Goal: Transaction & Acquisition: Purchase product/service

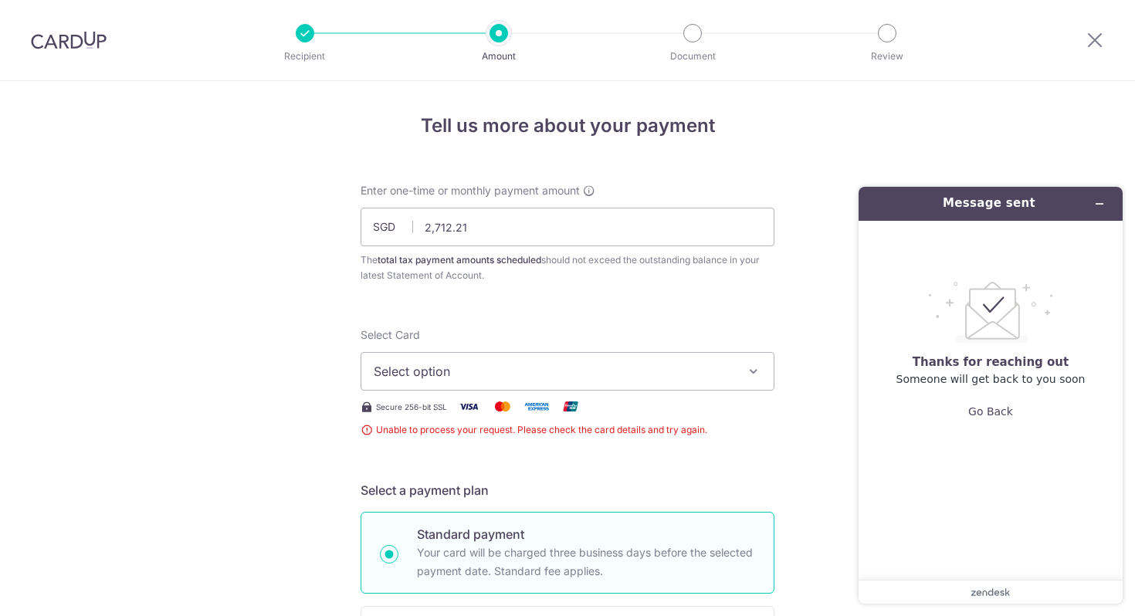
scroll to position [140, 0]
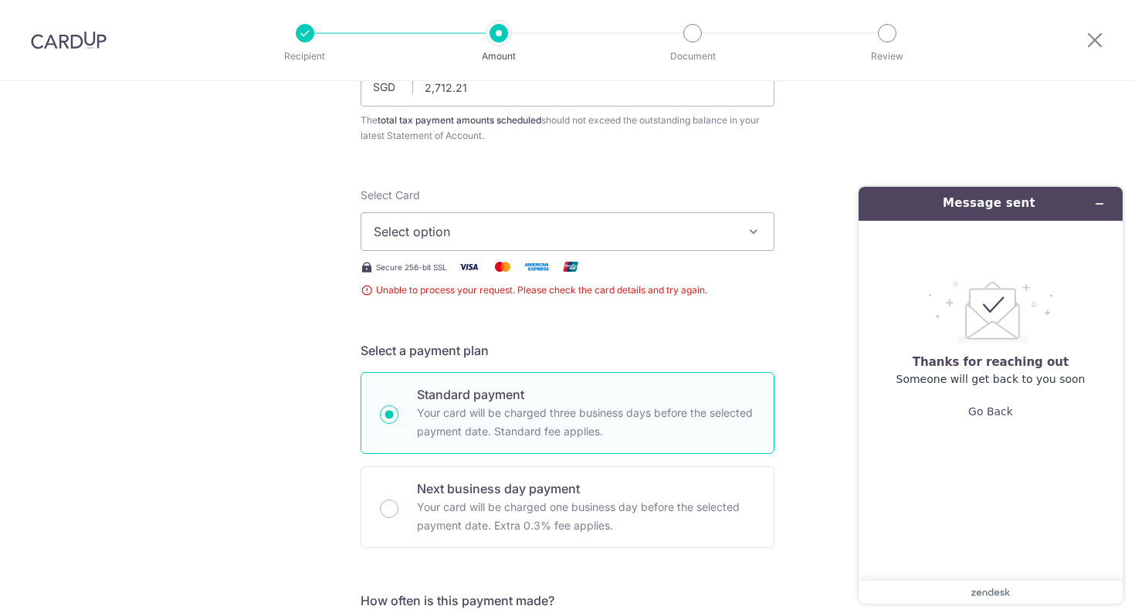
click at [556, 239] on span "Select option" at bounding box center [554, 231] width 360 height 19
click at [529, 280] on span "Add credit card" at bounding box center [581, 274] width 360 height 15
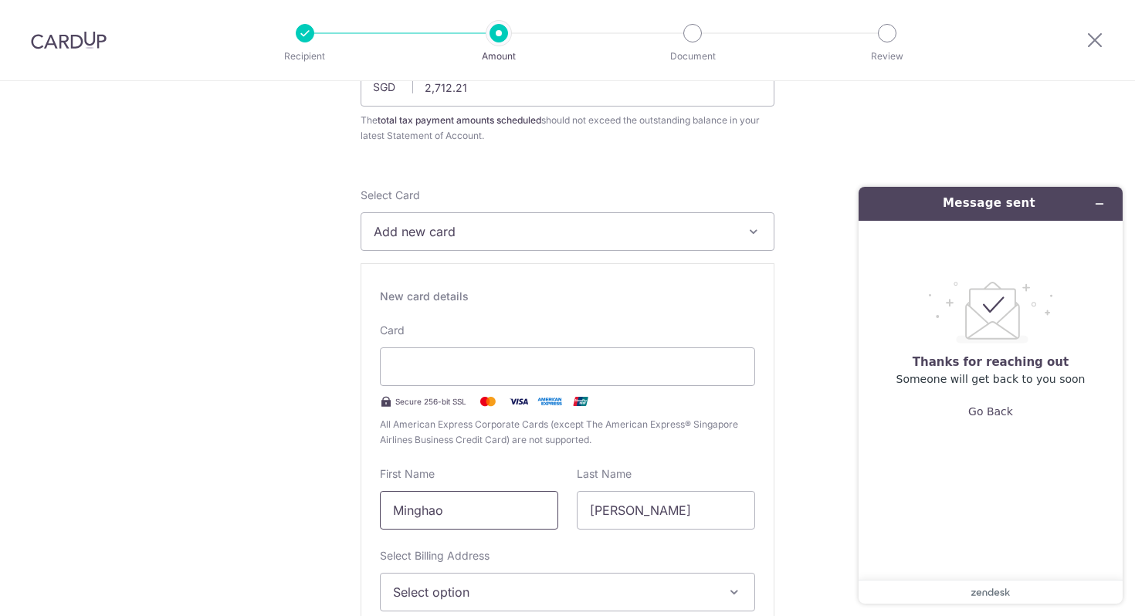
scroll to position [303, 0]
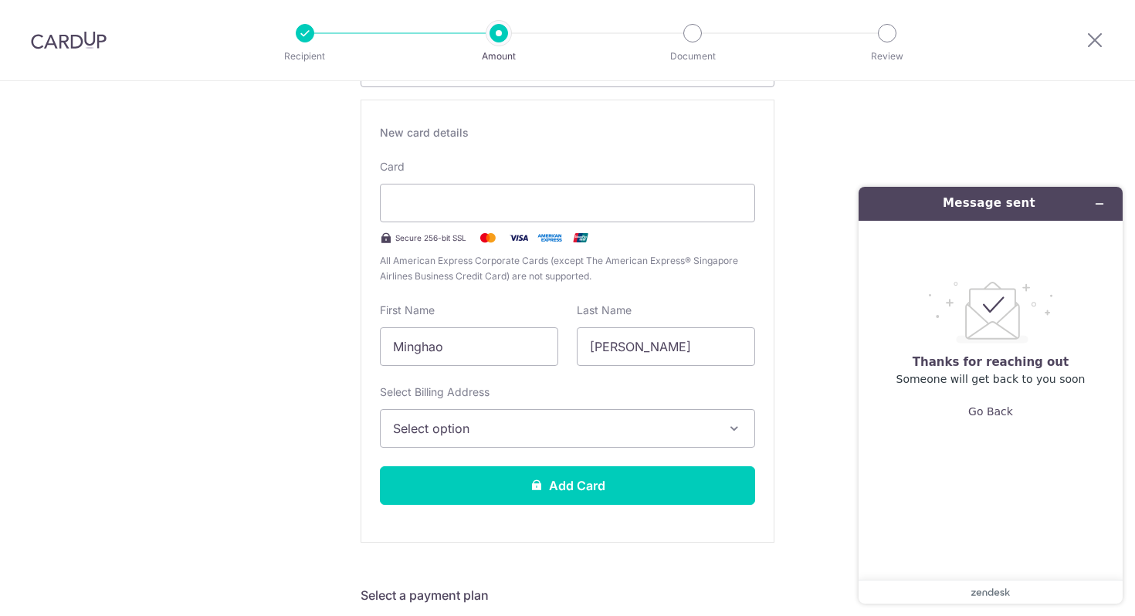
click at [526, 432] on span "Select option" at bounding box center [553, 428] width 321 height 19
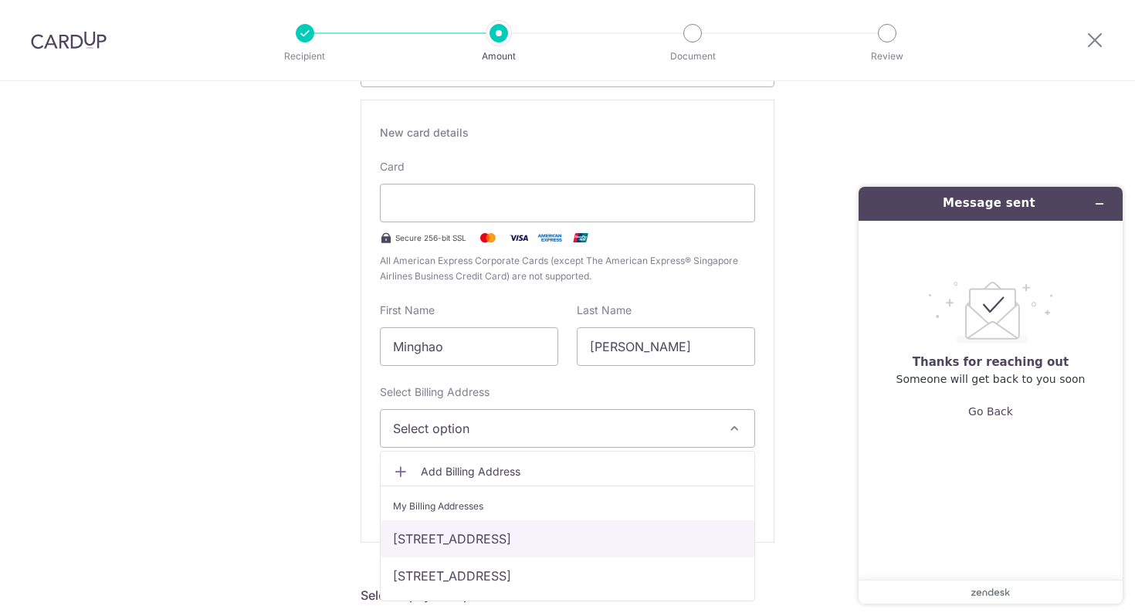
click at [483, 550] on link "[STREET_ADDRESS]" at bounding box center [568, 538] width 374 height 37
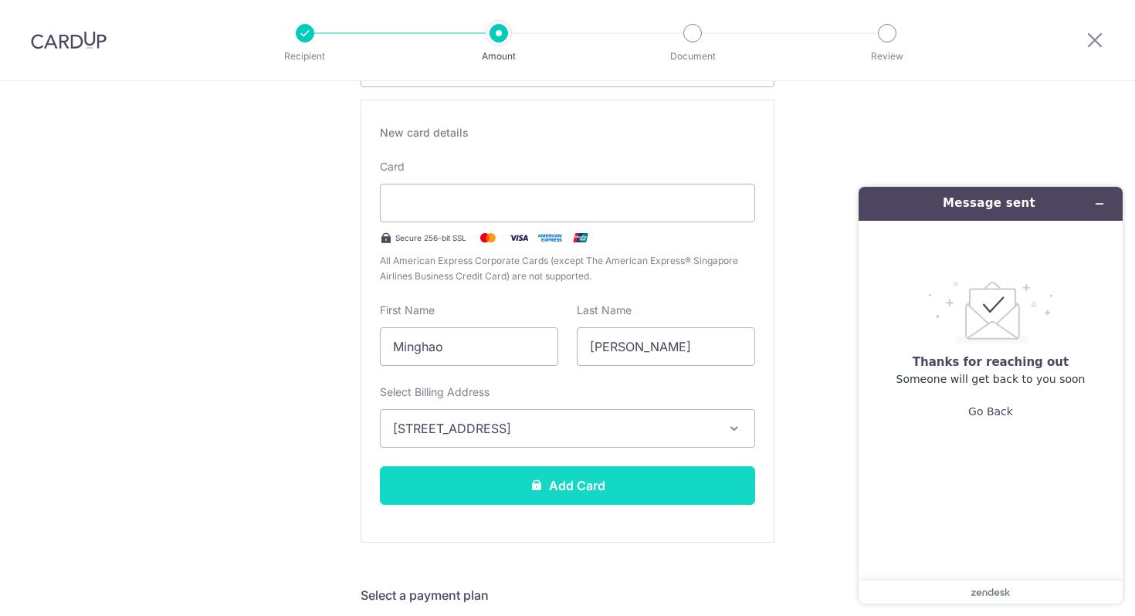
click at [557, 488] on button "Add Card" at bounding box center [567, 485] width 375 height 39
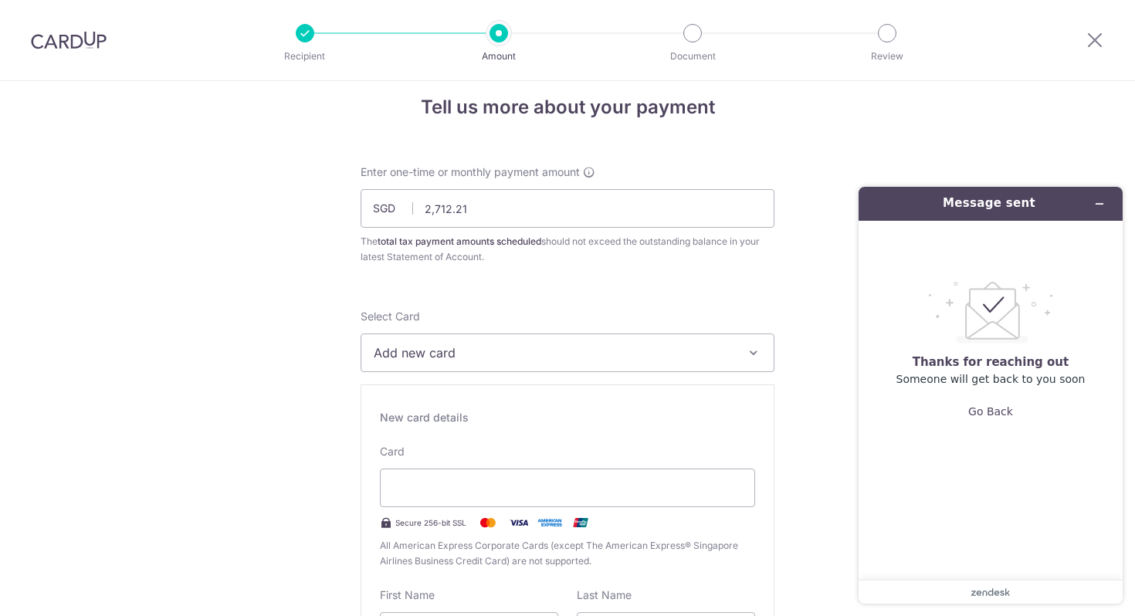
scroll to position [21, 0]
drag, startPoint x: 543, startPoint y: 208, endPoint x: 380, endPoint y: 207, distance: 162.9
click at [380, 207] on div "SGD 2,712.21 2712.21" at bounding box center [568, 206] width 414 height 39
click at [500, 215] on input "2,712.21" at bounding box center [568, 206] width 414 height 39
drag, startPoint x: 518, startPoint y: 212, endPoint x: 426, endPoint y: 198, distance: 93.0
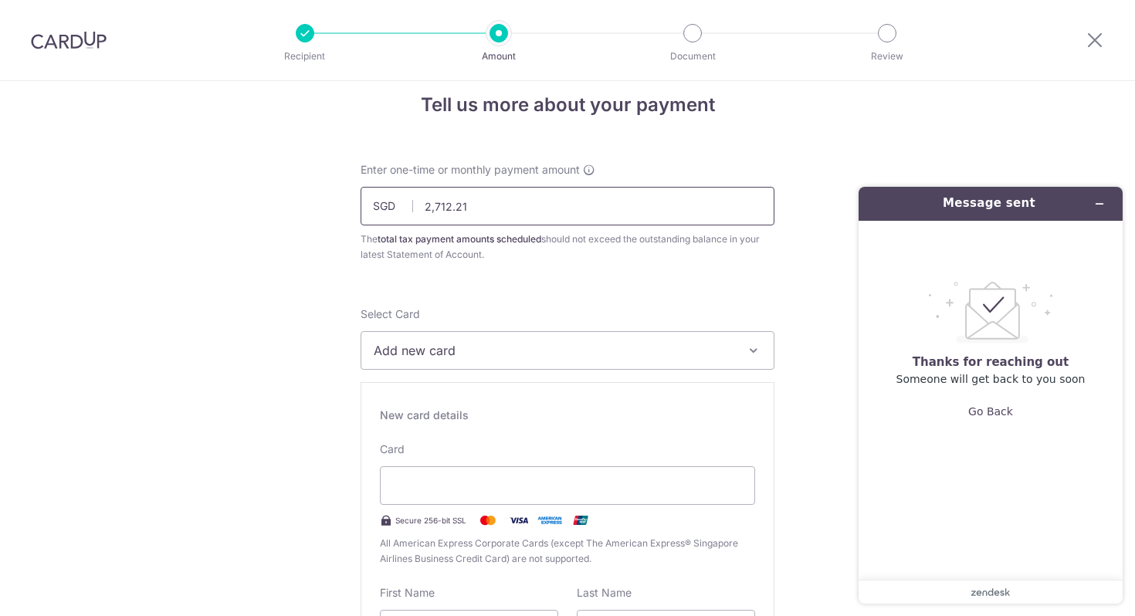
click at [426, 198] on input "2,712.21" at bounding box center [568, 206] width 414 height 39
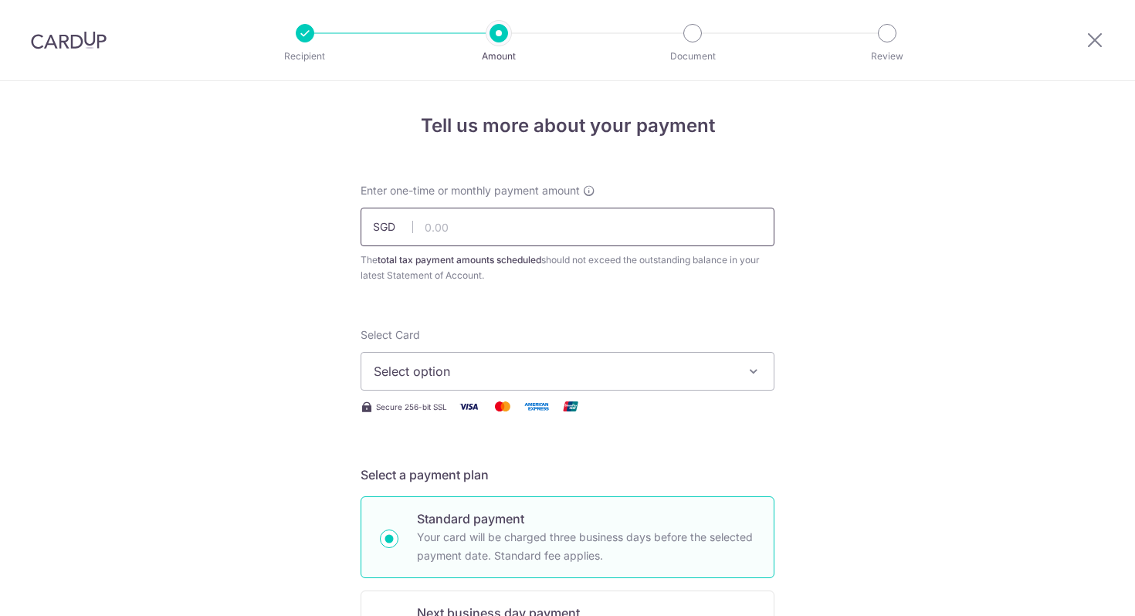
click at [603, 228] on input "text" at bounding box center [568, 227] width 414 height 39
type input "2,712.21"
click at [465, 371] on span "Select option" at bounding box center [554, 371] width 360 height 19
click at [470, 412] on span "Add credit card" at bounding box center [581, 414] width 360 height 15
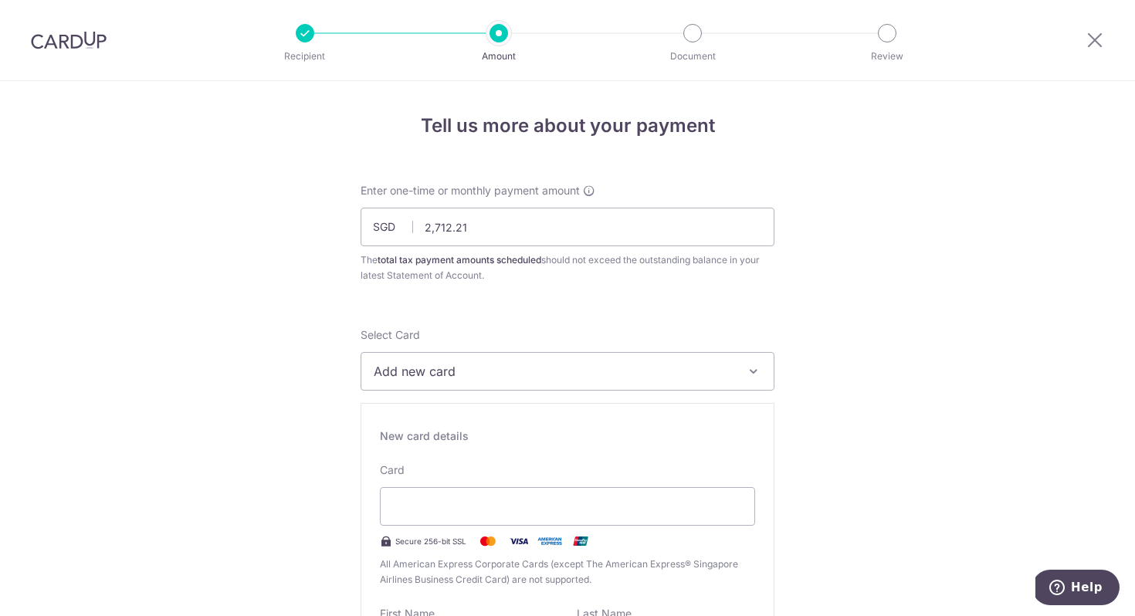
click at [467, 371] on span "Add new card" at bounding box center [554, 371] width 360 height 19
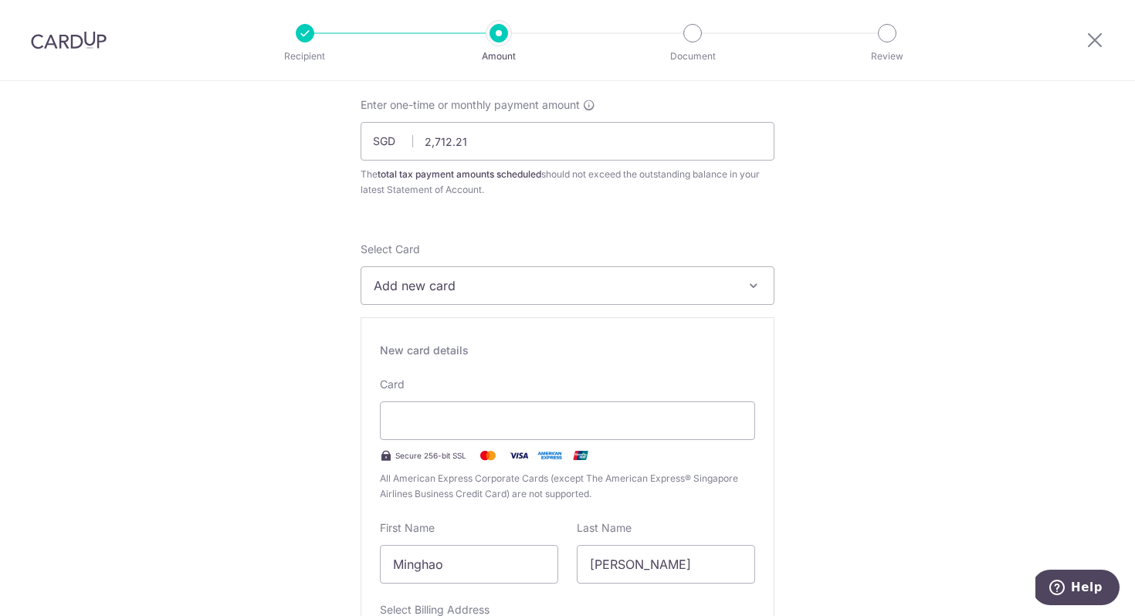
scroll to position [102, 0]
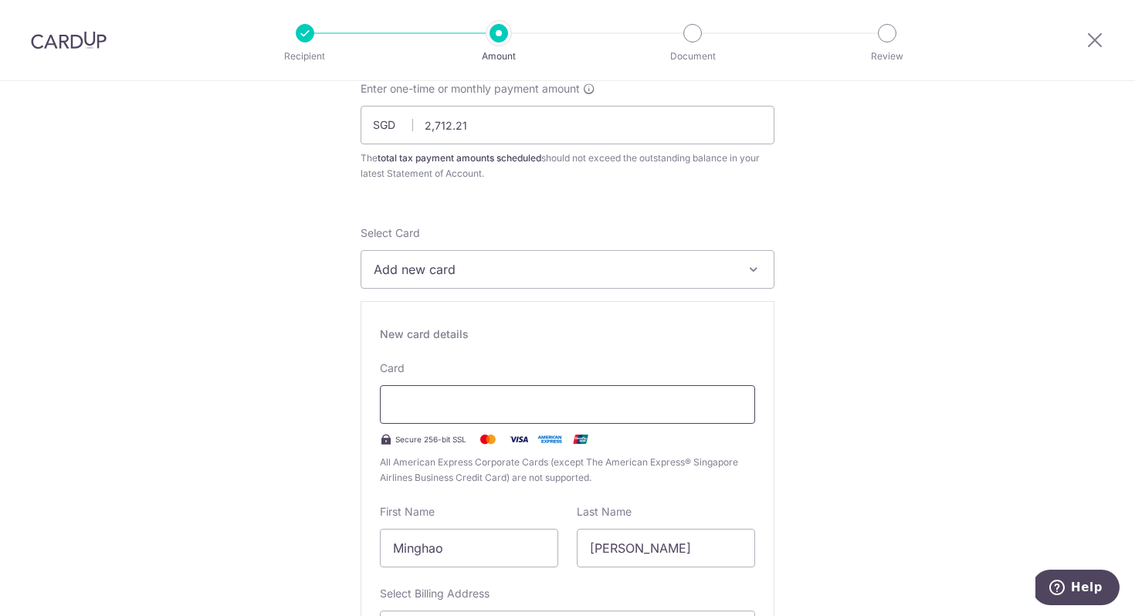
type input "01 / 2030"
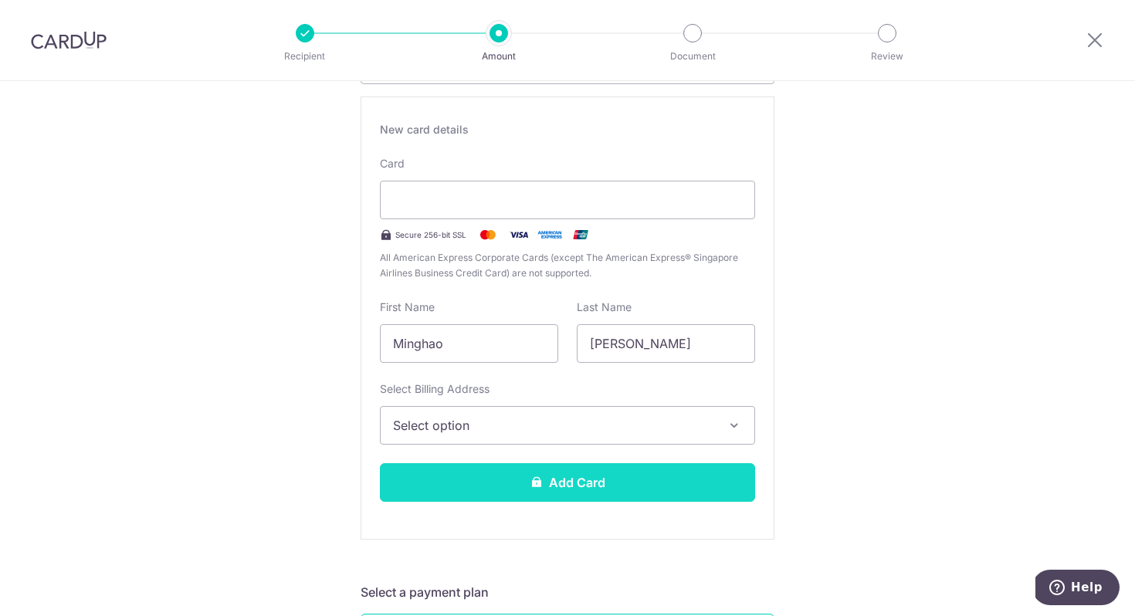
scroll to position [313, 0]
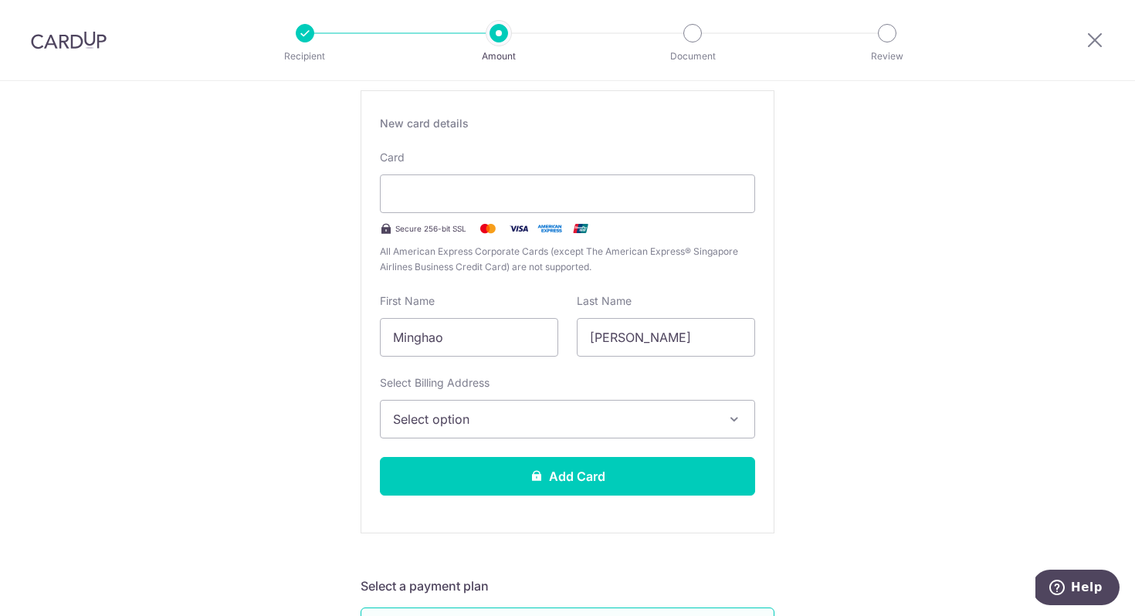
click at [516, 416] on span "Select option" at bounding box center [553, 419] width 321 height 19
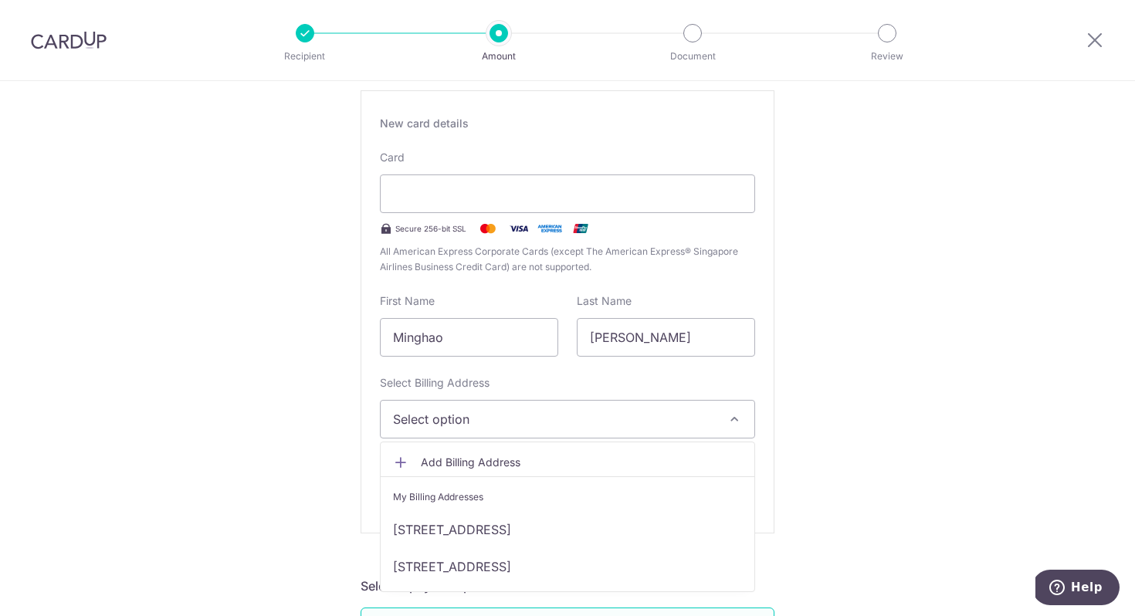
click at [519, 509] on li "My Billing Addresses" at bounding box center [568, 493] width 374 height 35
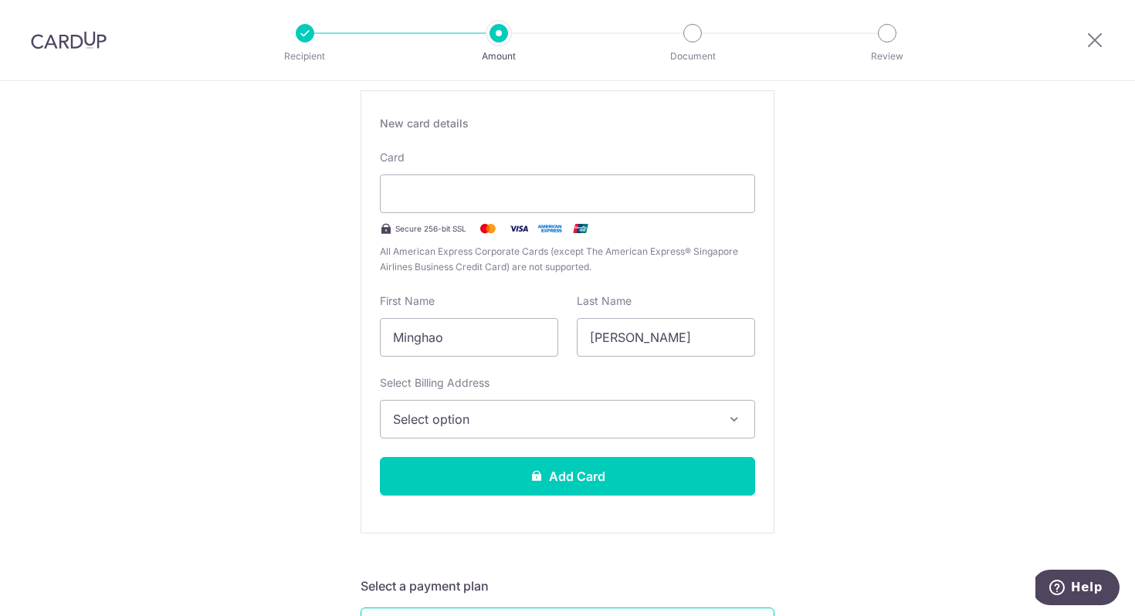
click at [519, 509] on div "New card details Your card number is incomplete. Card Secure 256-bit SSL All Am…" at bounding box center [568, 311] width 414 height 443
click at [566, 402] on button "Select option" at bounding box center [567, 419] width 375 height 39
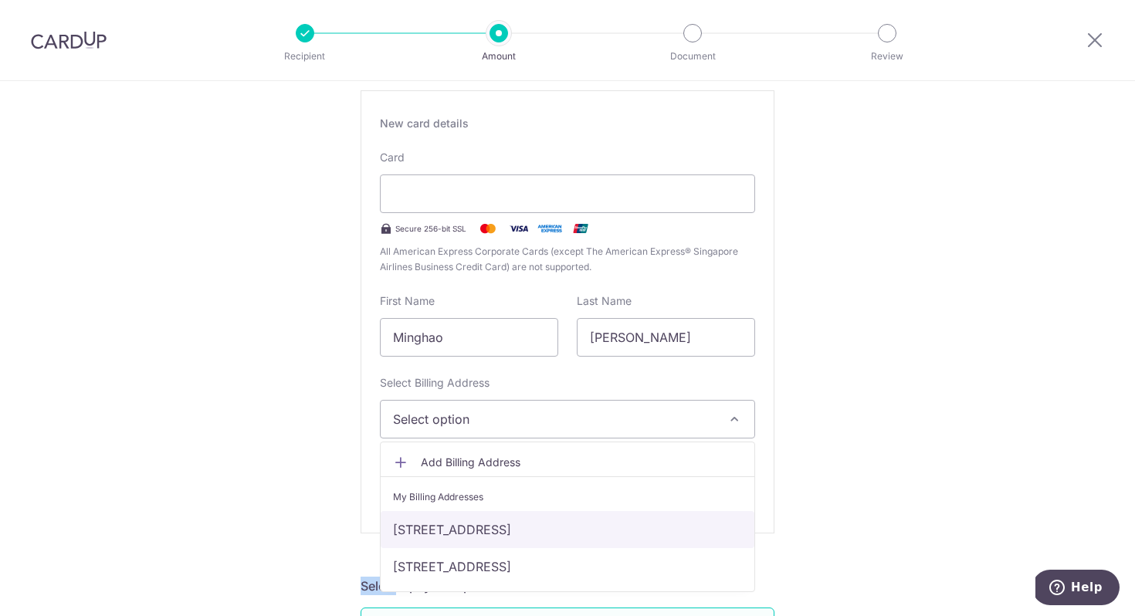
click at [543, 521] on link "[STREET_ADDRESS]" at bounding box center [568, 529] width 374 height 37
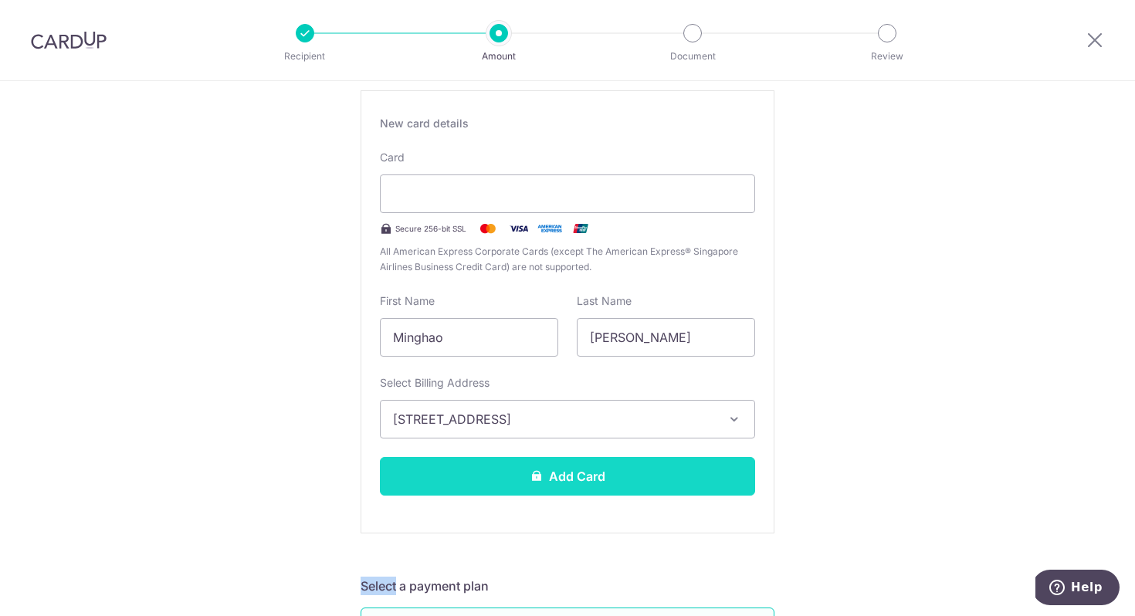
click at [553, 473] on button "Add Card" at bounding box center [567, 476] width 375 height 39
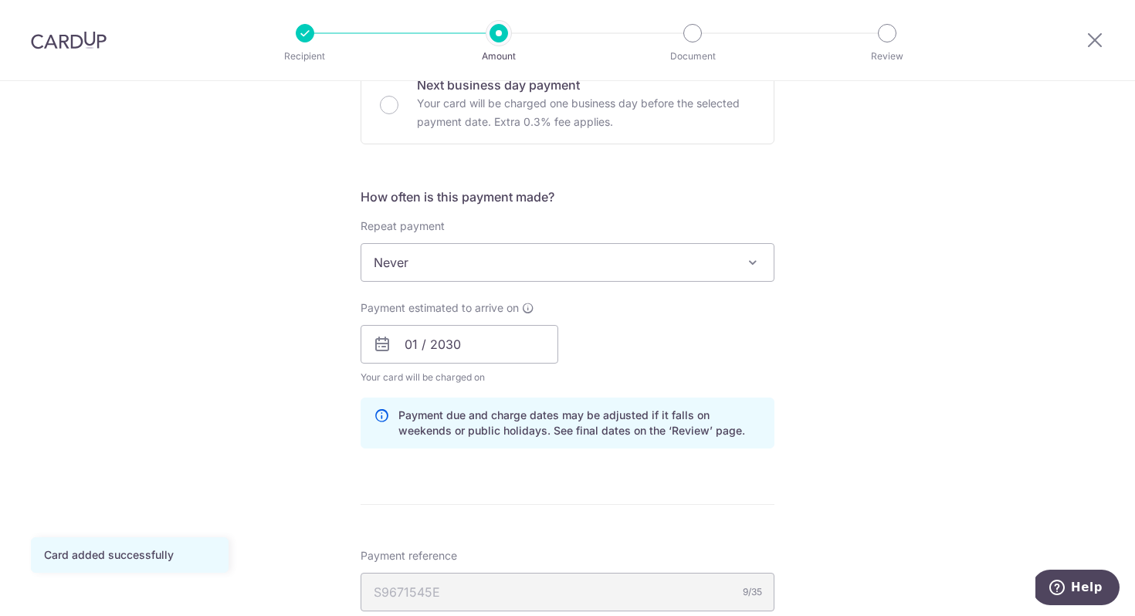
scroll to position [545, 0]
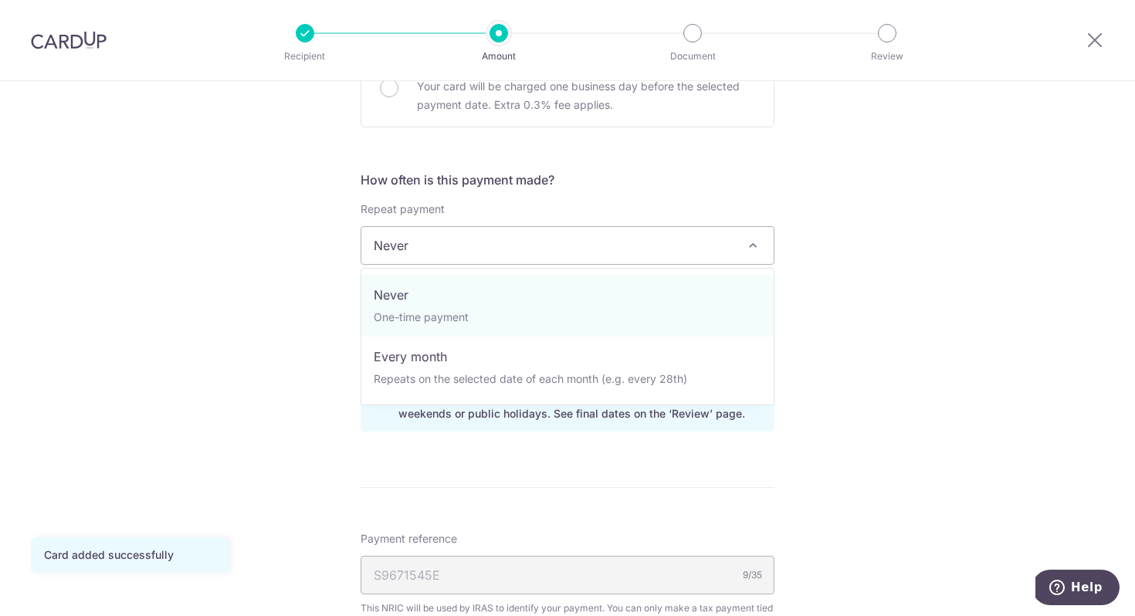
click at [540, 228] on span "Never" at bounding box center [567, 245] width 412 height 37
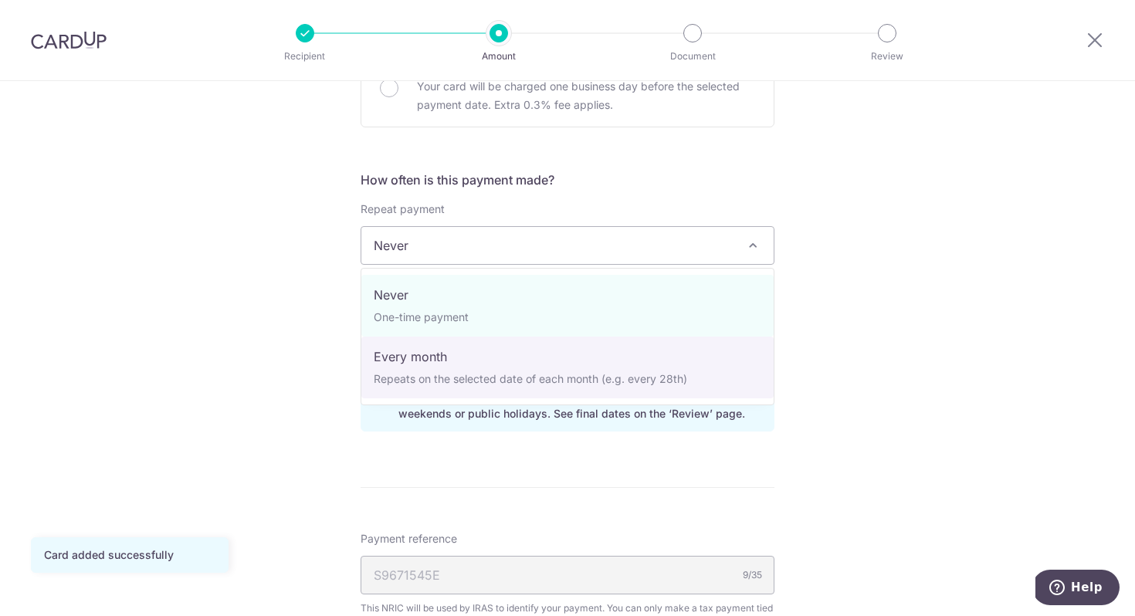
select select "3"
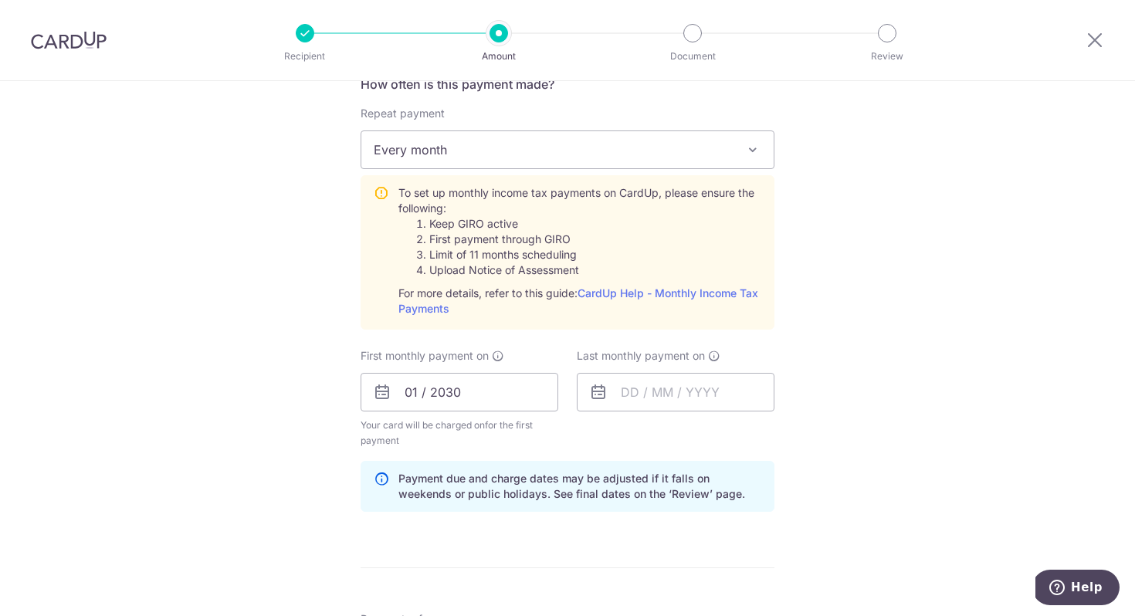
scroll to position [663, 0]
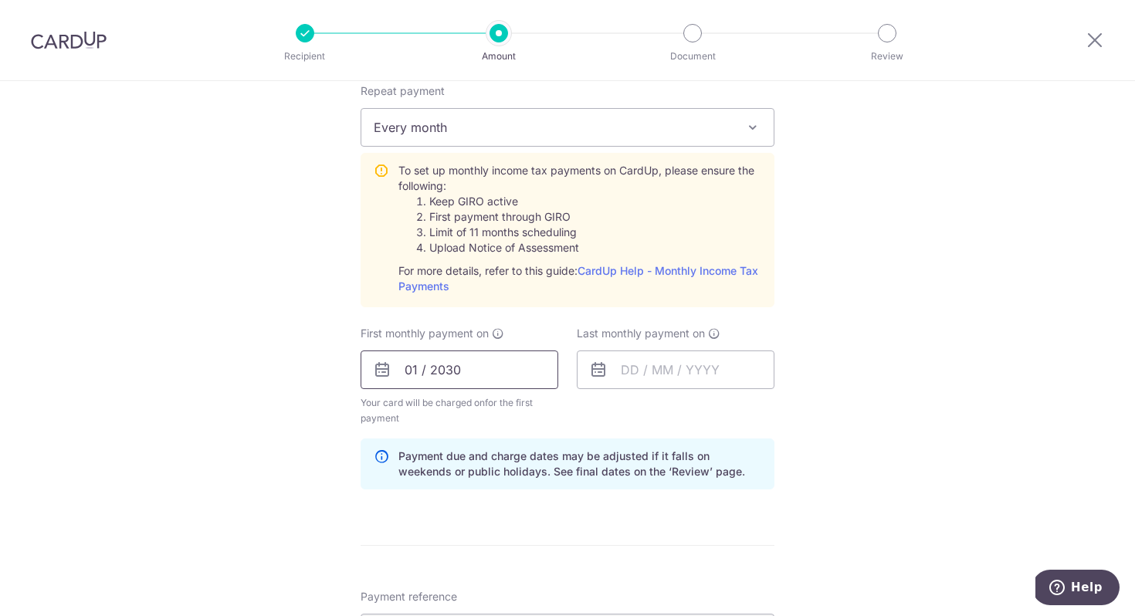
click at [472, 369] on input "01 / 2030" at bounding box center [460, 369] width 198 height 39
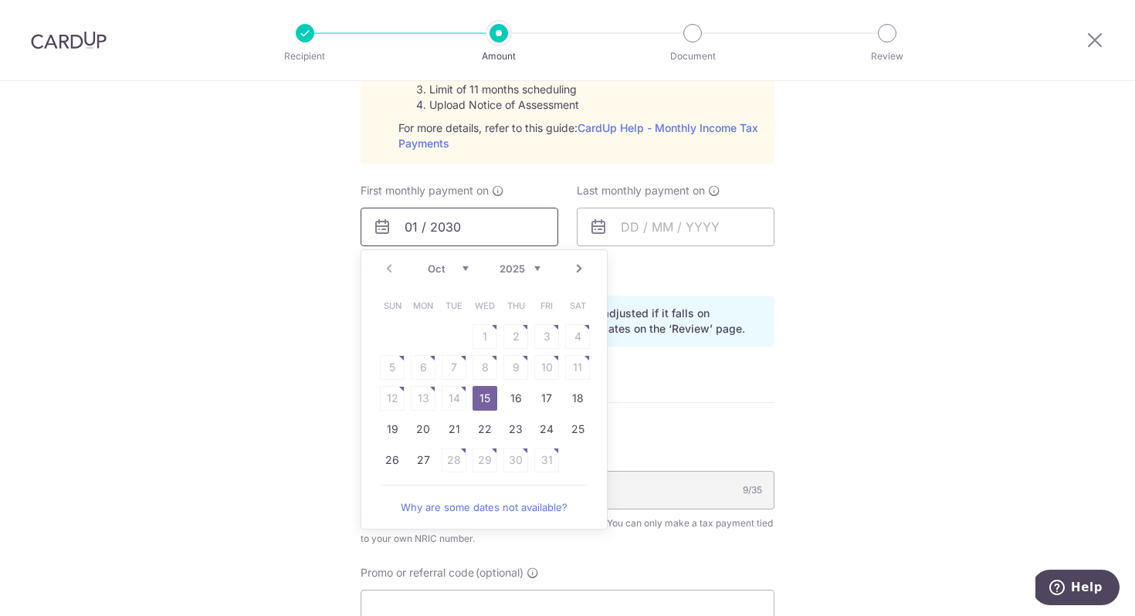
scroll to position [815, 0]
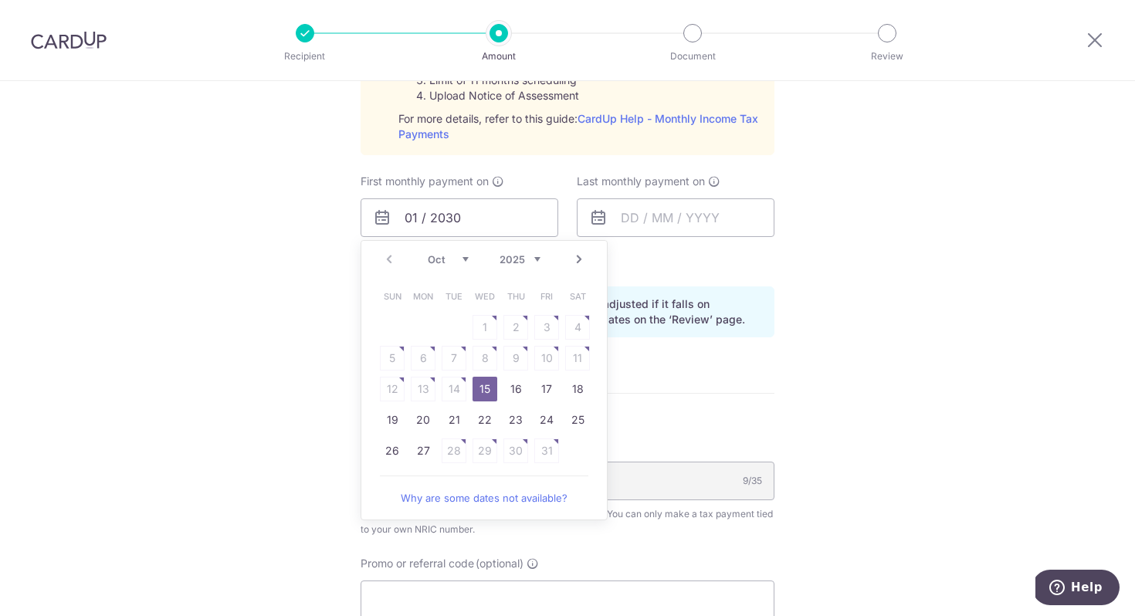
click at [580, 256] on link "Next" at bounding box center [579, 259] width 19 height 19
click at [549, 362] on link "7" at bounding box center [546, 358] width 25 height 25
type input "07/11/2025"
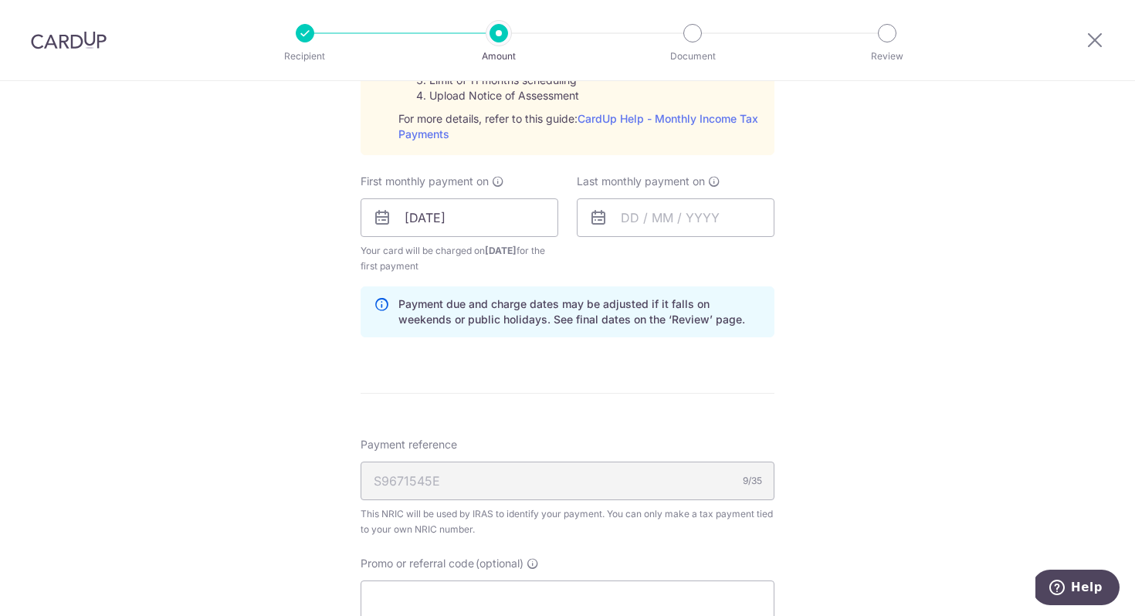
click at [898, 210] on div "Tell us more about your payment Enter one-time or monthly payment amount SGD 2,…" at bounding box center [567, 102] width 1135 height 1673
click at [716, 224] on input "text" at bounding box center [676, 217] width 198 height 39
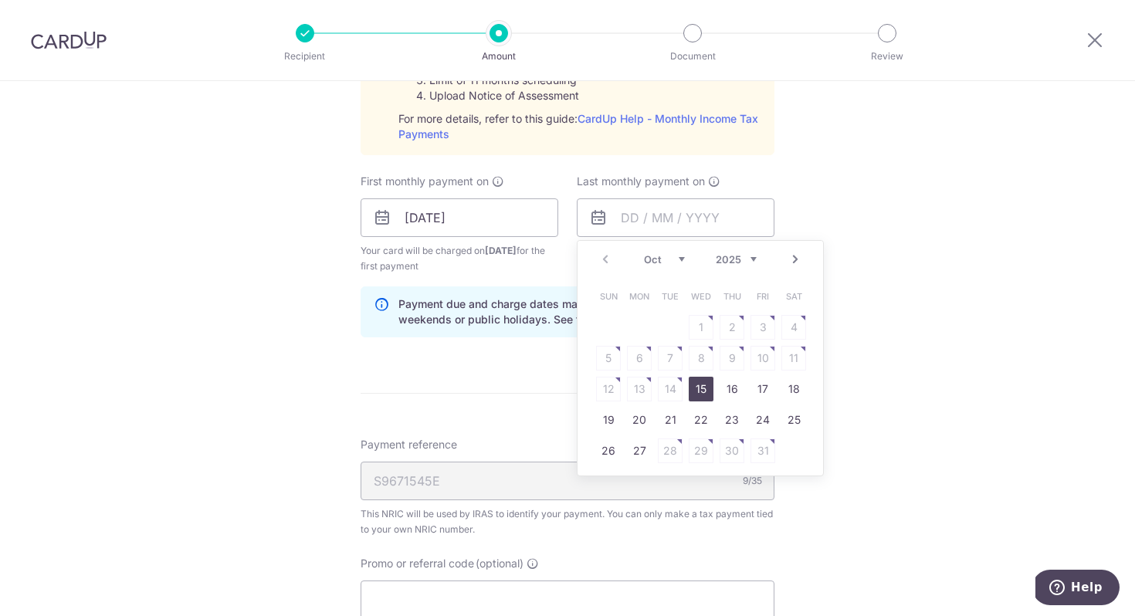
click at [790, 258] on link "Next" at bounding box center [795, 259] width 19 height 19
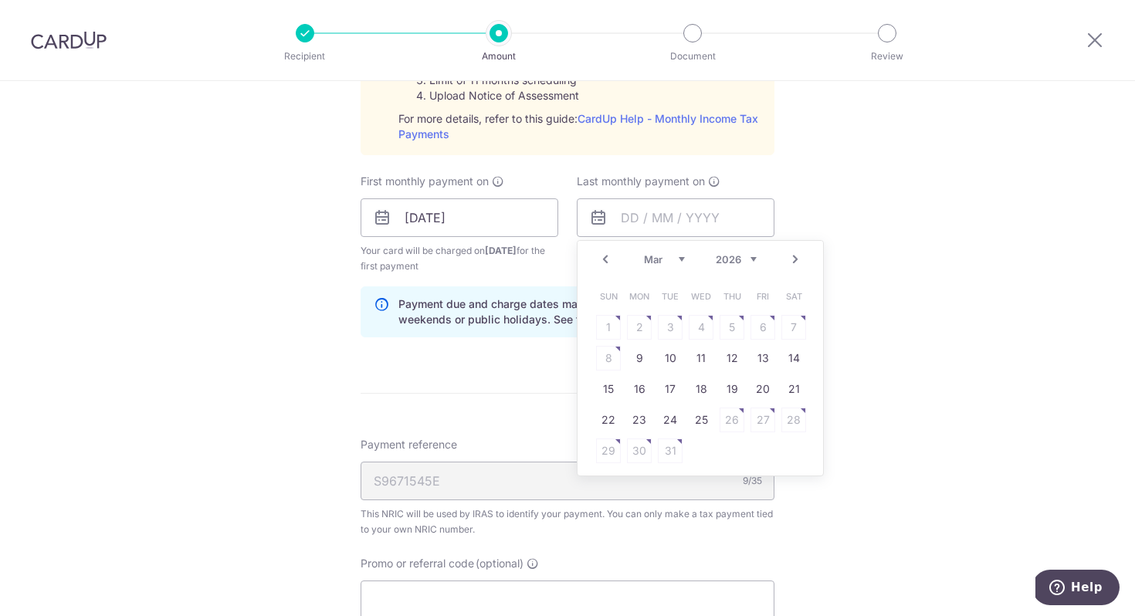
click at [790, 258] on link "Next" at bounding box center [795, 259] width 19 height 19
click at [795, 262] on link "Next" at bounding box center [795, 259] width 19 height 19
click at [724, 366] on link "7" at bounding box center [731, 358] width 25 height 25
type input "[DATE]"
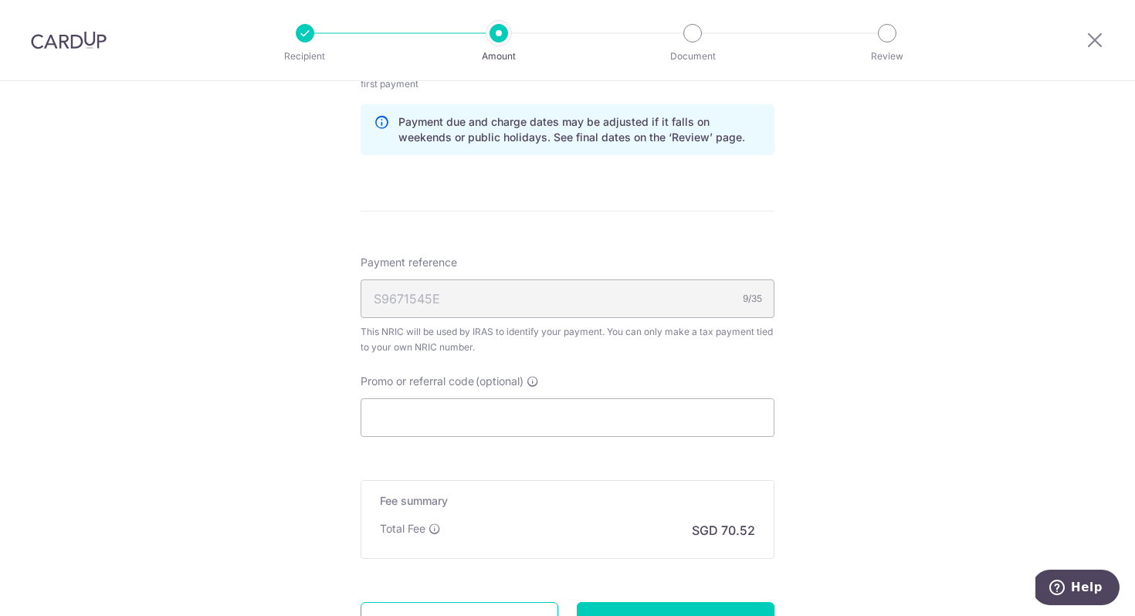
scroll to position [998, 0]
click at [566, 403] on input "Promo or referral code (optional)" at bounding box center [568, 417] width 414 height 39
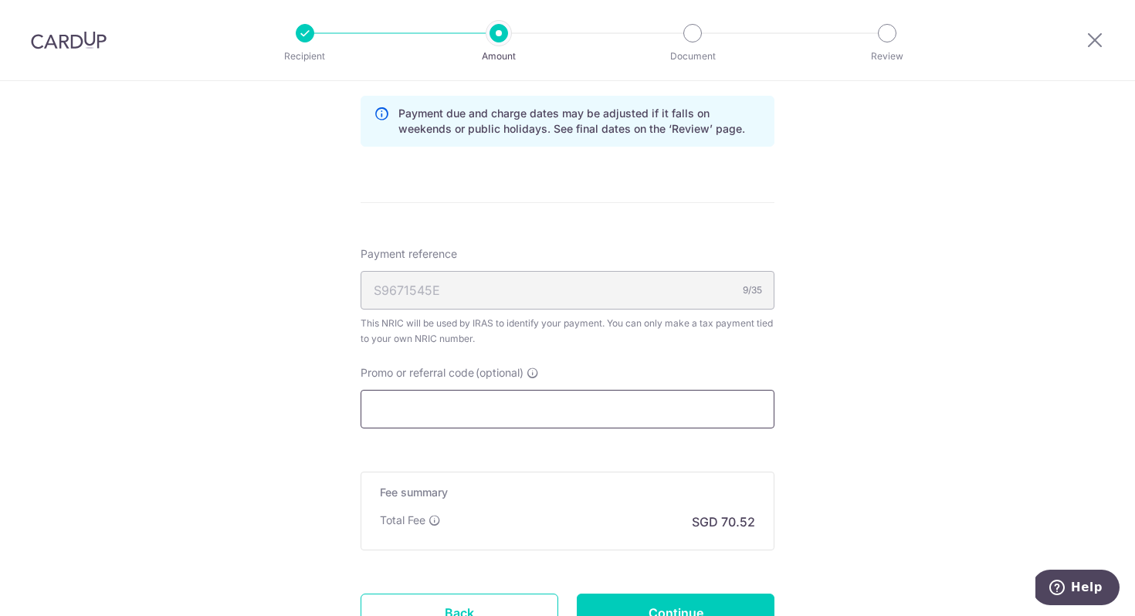
scroll to position [1138, 0]
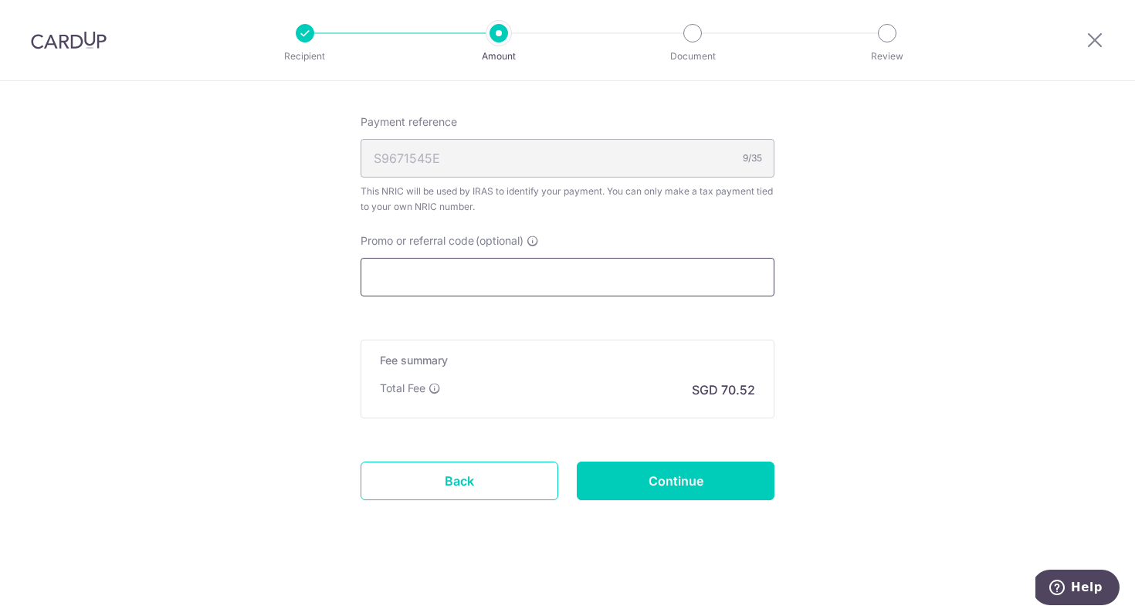
paste input "VTAX25R"
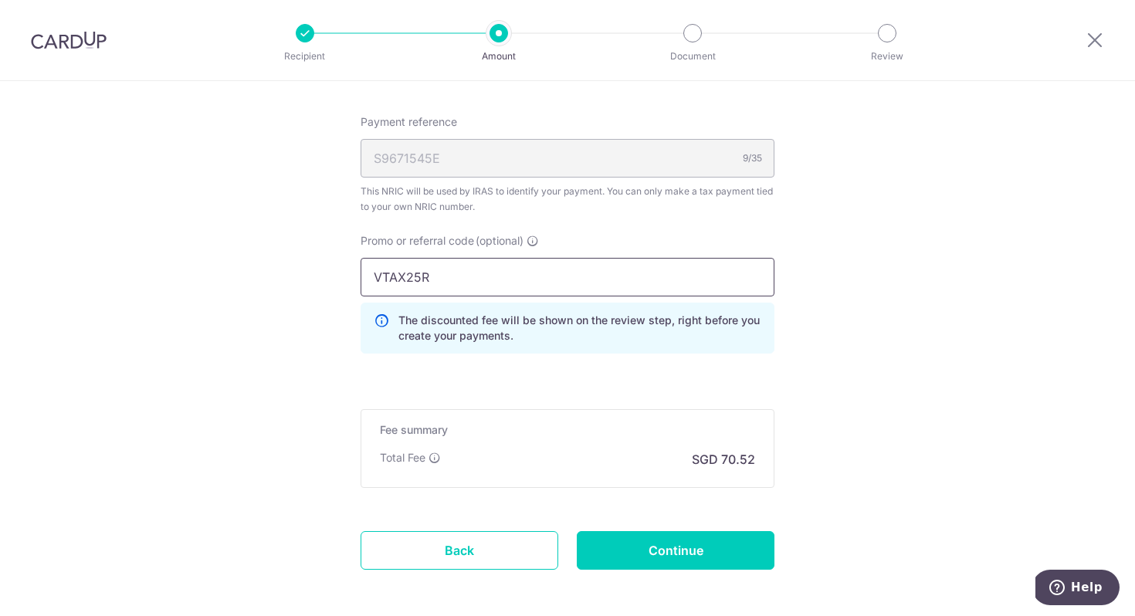
click at [383, 290] on input "VTAX25R" at bounding box center [568, 277] width 414 height 39
click at [375, 275] on input "VTAX25R" at bounding box center [568, 277] width 414 height 39
type input "VTAX25R"
click at [662, 548] on input "Continue" at bounding box center [676, 550] width 198 height 39
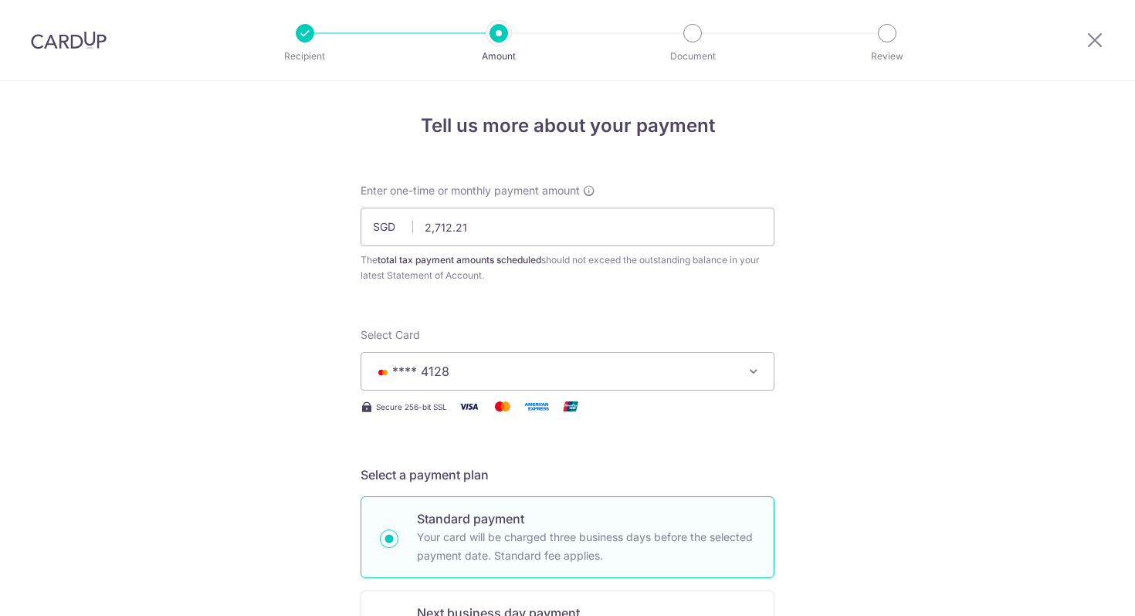
scroll to position [990, 0]
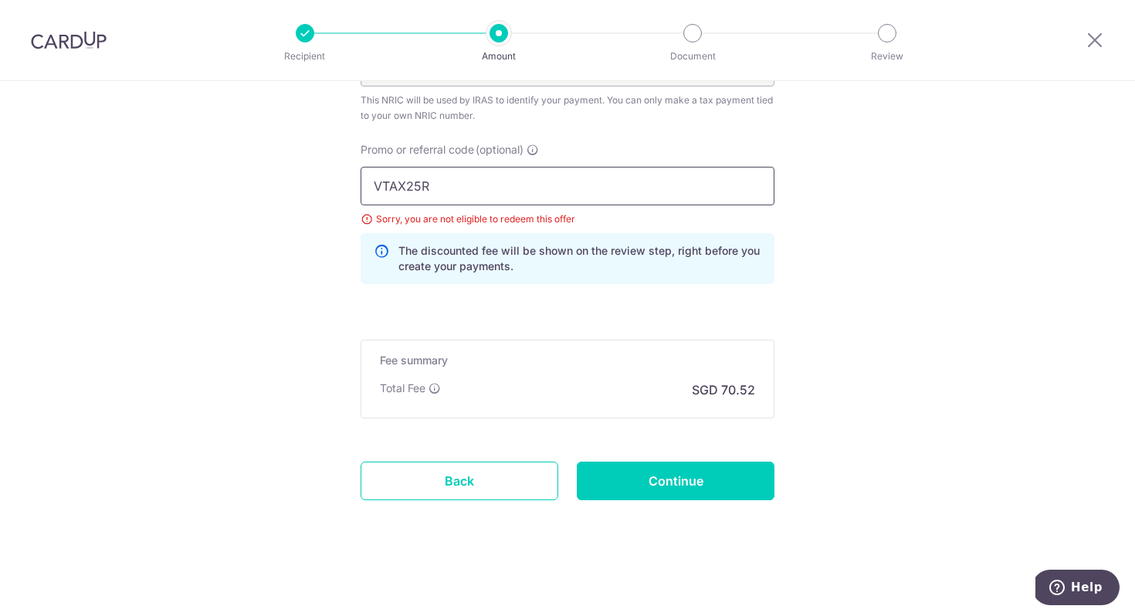
click at [489, 188] on input "VTAX25R" at bounding box center [568, 186] width 414 height 39
drag, startPoint x: 489, startPoint y: 188, endPoint x: 310, endPoint y: 187, distance: 179.1
type input "VTAX25R"
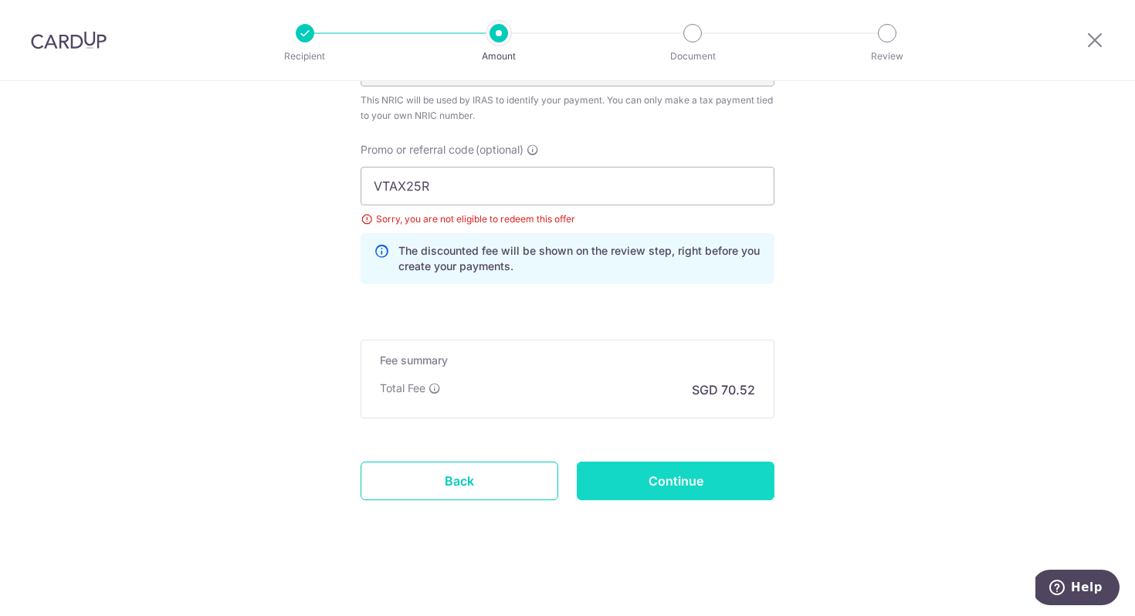
click at [707, 472] on input "Continue" at bounding box center [676, 481] width 198 height 39
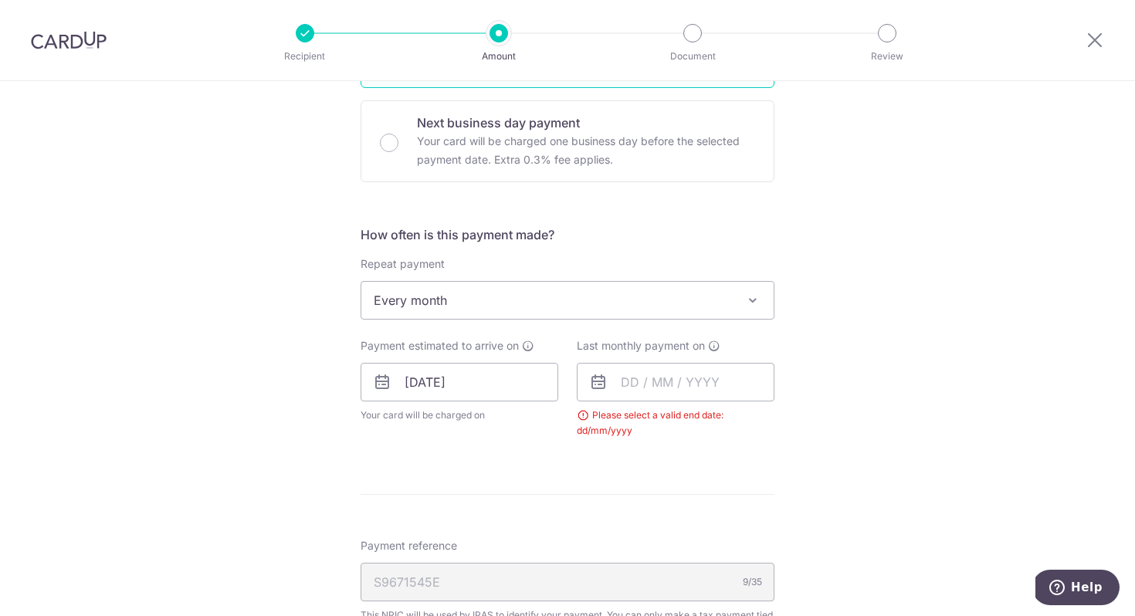
scroll to position [476, 0]
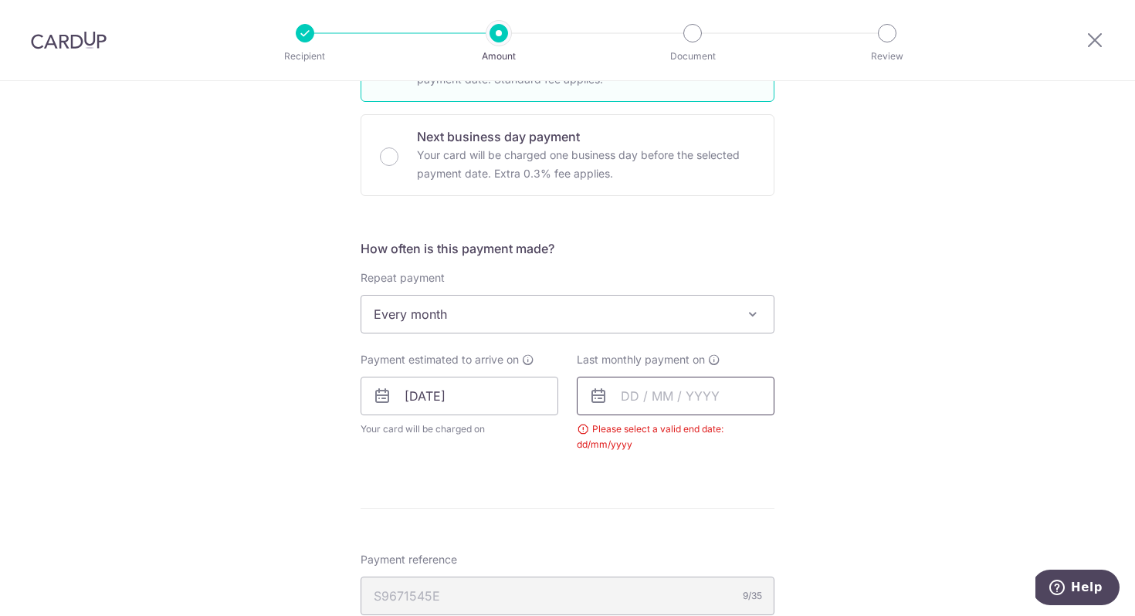
click at [673, 405] on input "text" at bounding box center [676, 396] width 198 height 39
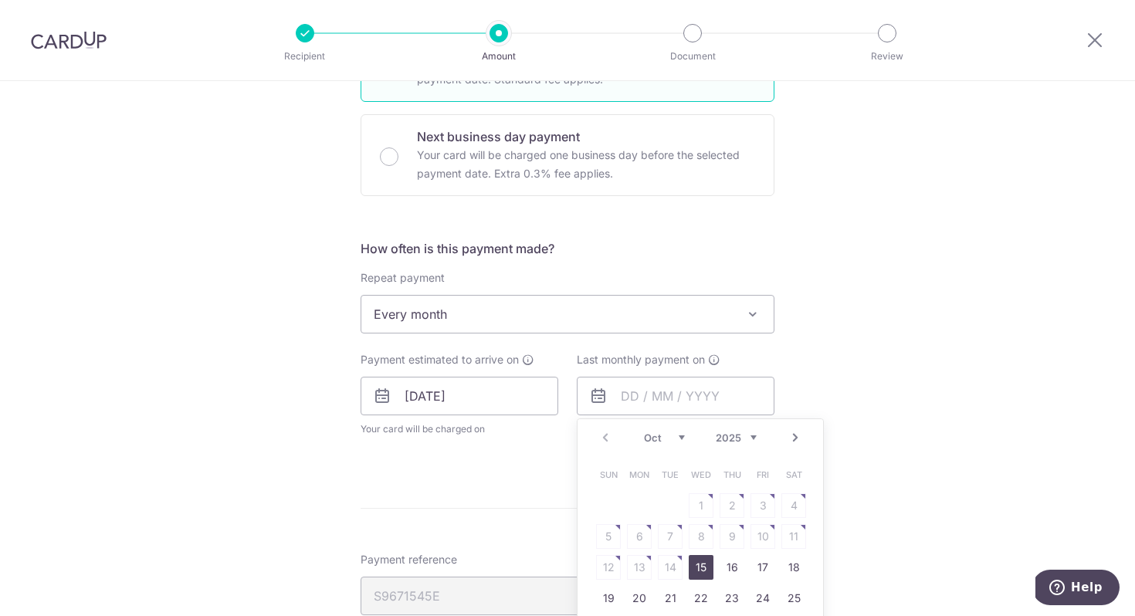
click at [795, 442] on link "Next" at bounding box center [795, 437] width 19 height 19
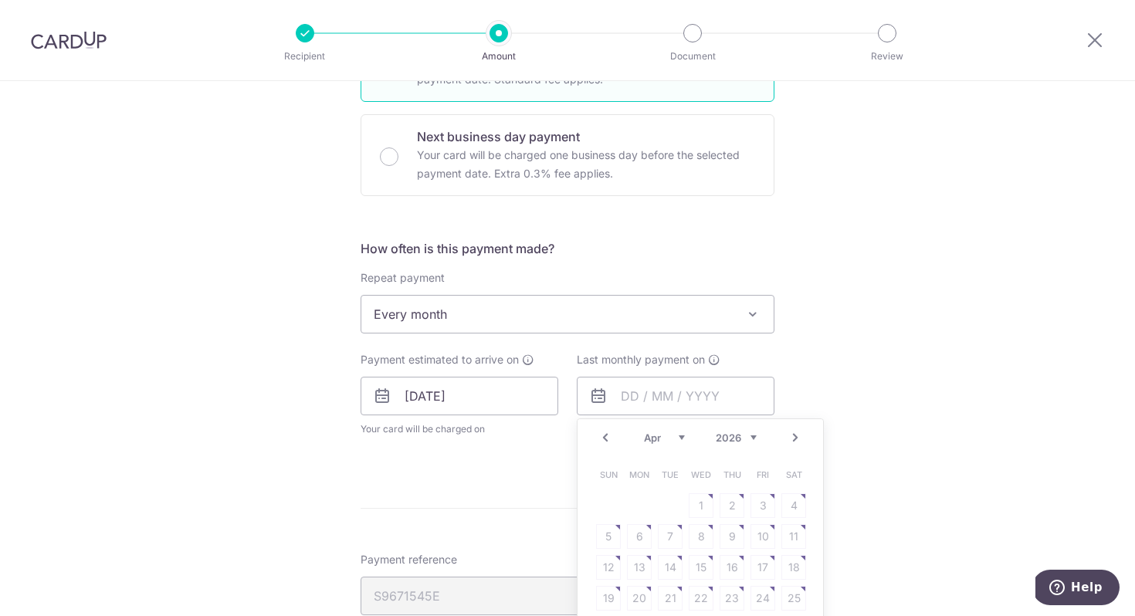
click at [795, 442] on link "Next" at bounding box center [795, 437] width 19 height 19
click at [726, 536] on link "7" at bounding box center [731, 536] width 25 height 25
type input "07/05/2026"
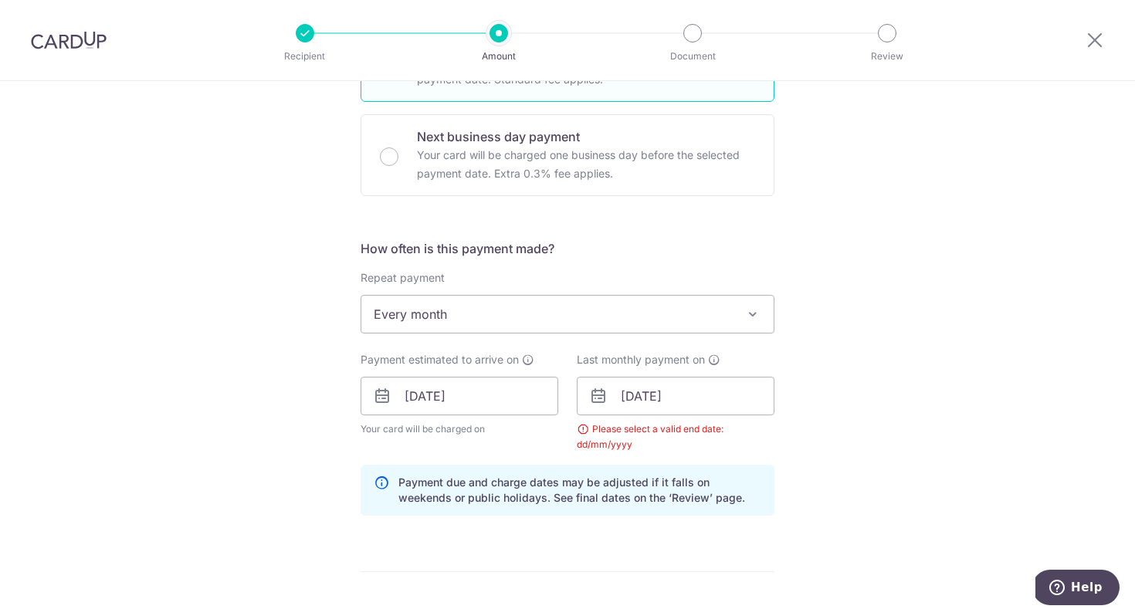
click at [855, 472] on div "Tell us more about your payment Enter one-time or monthly payment amount SGD 2,…" at bounding box center [567, 361] width 1135 height 1512
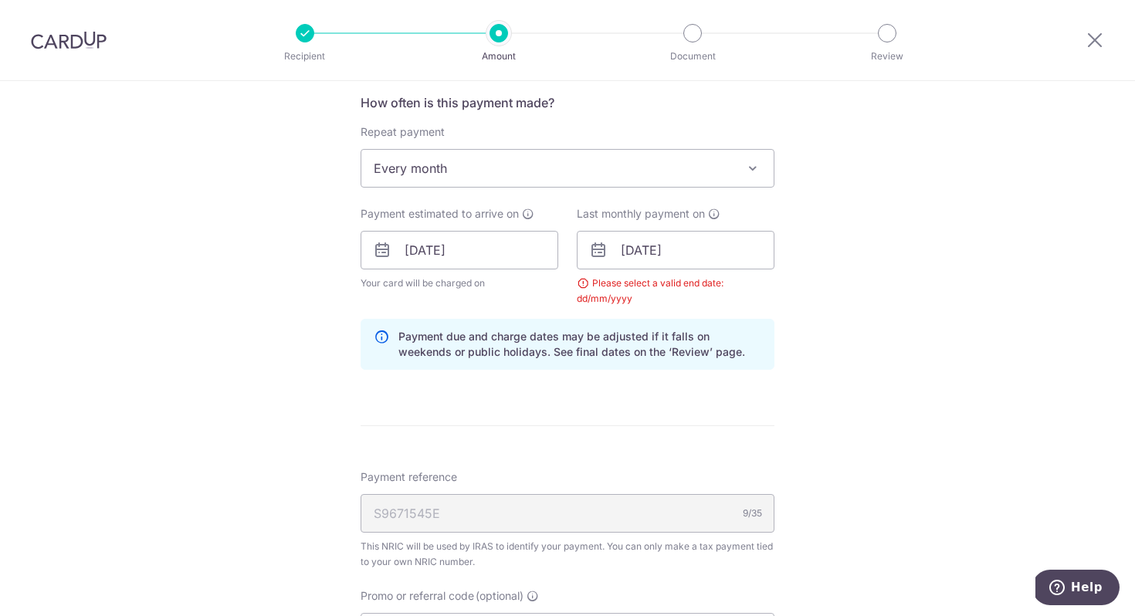
click at [882, 415] on div "Tell us more about your payment Enter one-time or monthly payment amount SGD 2,…" at bounding box center [567, 215] width 1135 height 1512
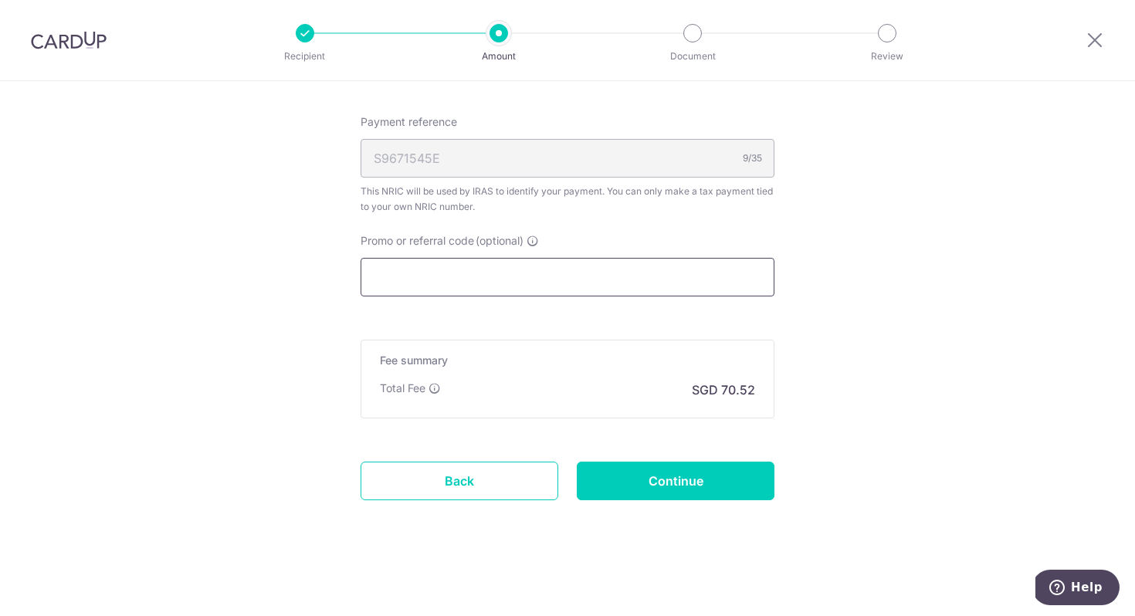
click at [656, 286] on input "Promo or referral code (optional)" at bounding box center [568, 277] width 414 height 39
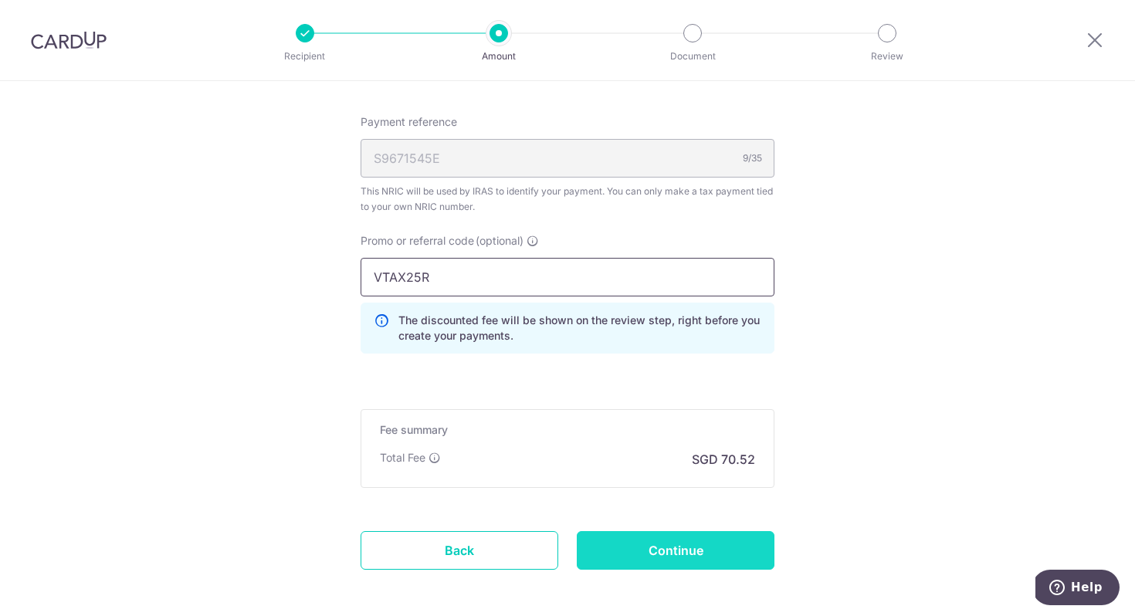
type input "VTAX25R"
click at [701, 538] on input "Continue" at bounding box center [676, 550] width 198 height 39
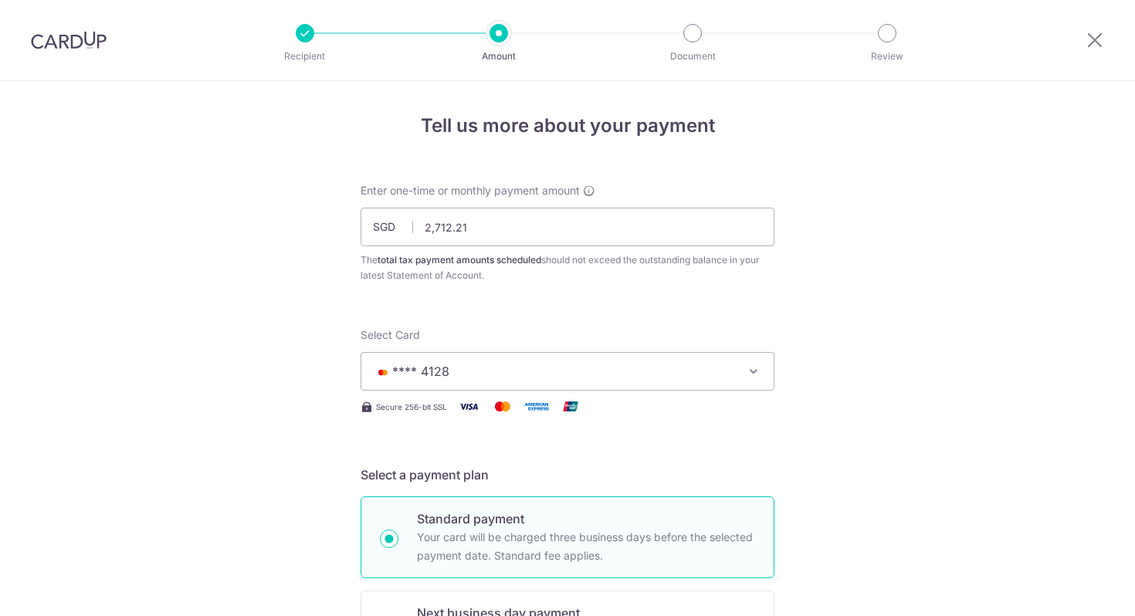
scroll to position [990, 0]
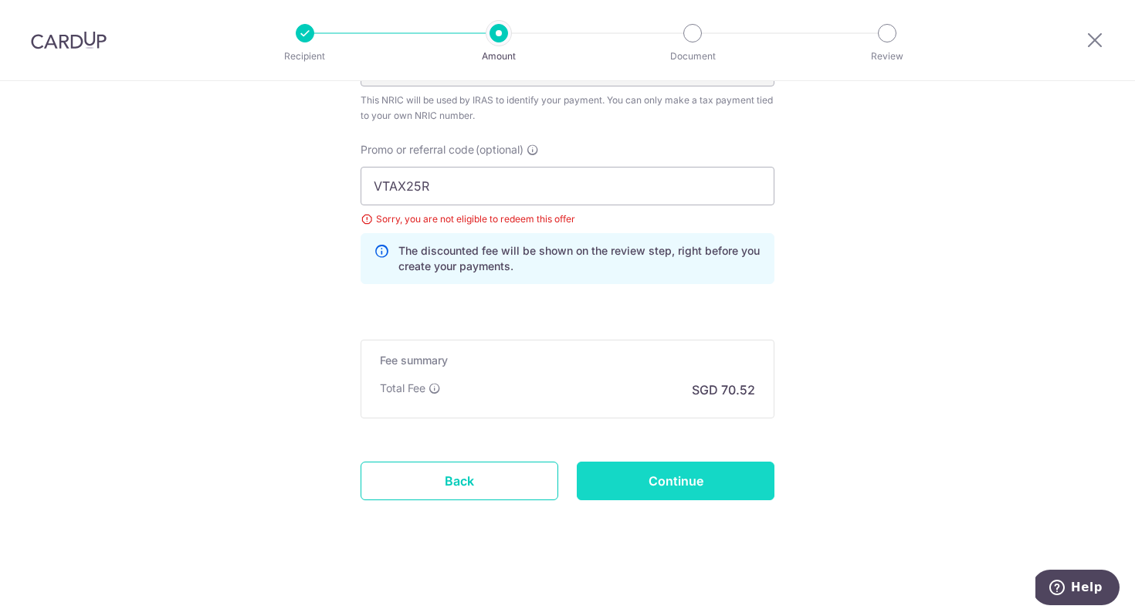
click at [622, 474] on input "Continue" at bounding box center [676, 481] width 198 height 39
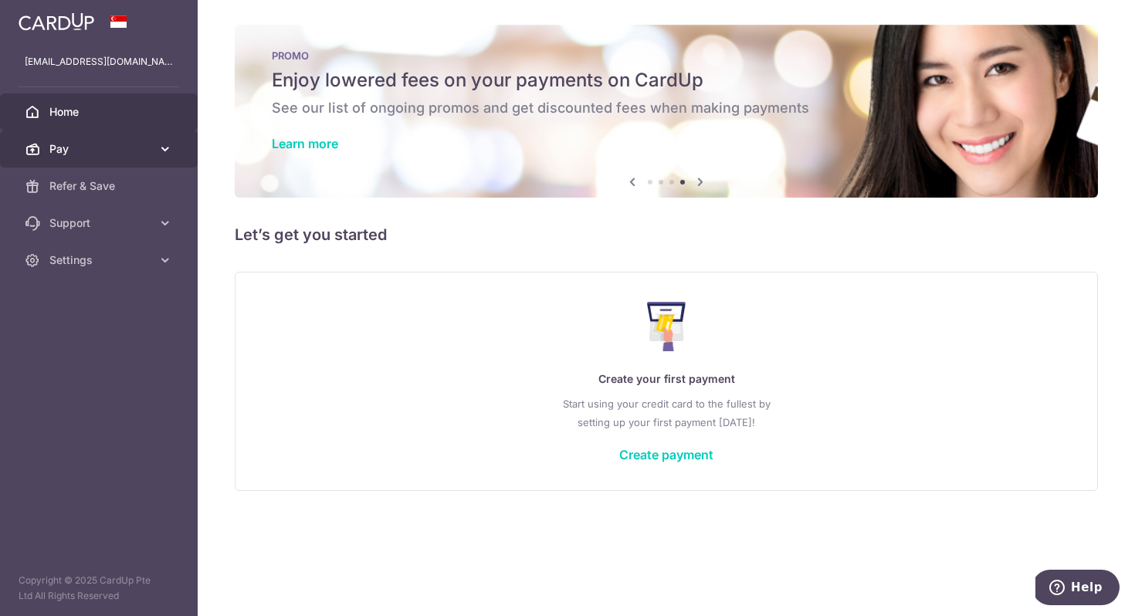
click at [164, 150] on icon at bounding box center [164, 148] width 15 height 15
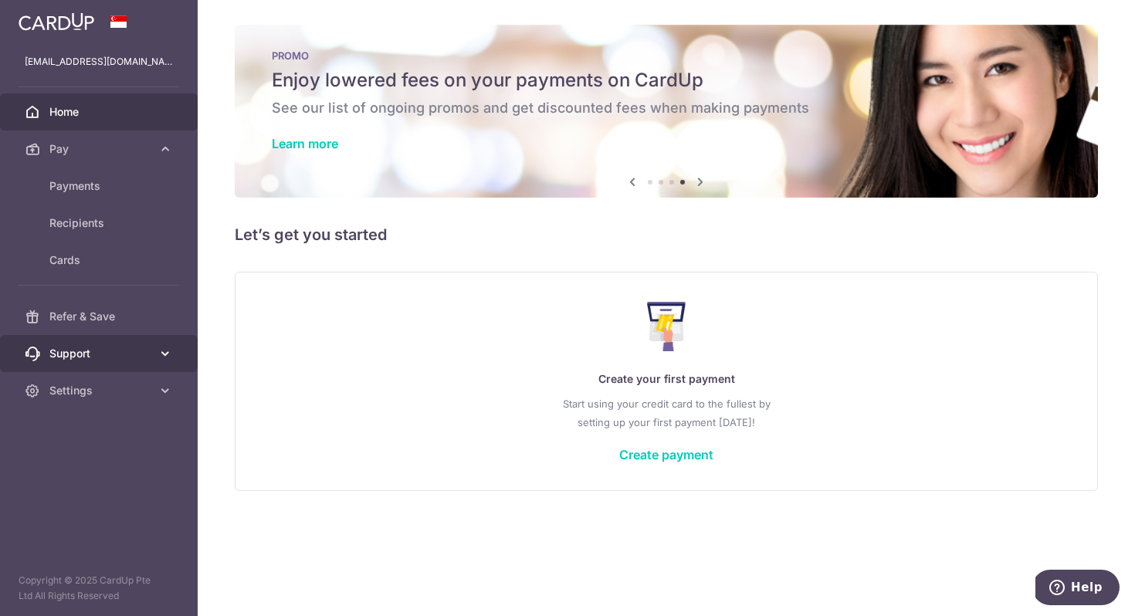
click at [168, 347] on icon at bounding box center [164, 353] width 15 height 15
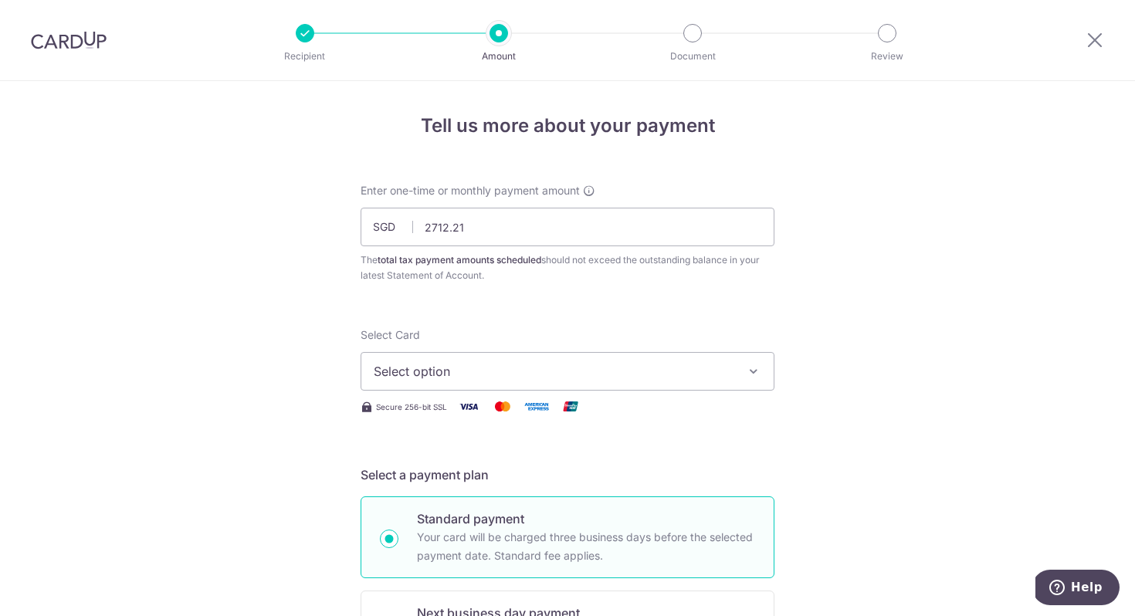
type input "2,712.21"
click at [456, 357] on button "Select option" at bounding box center [568, 371] width 414 height 39
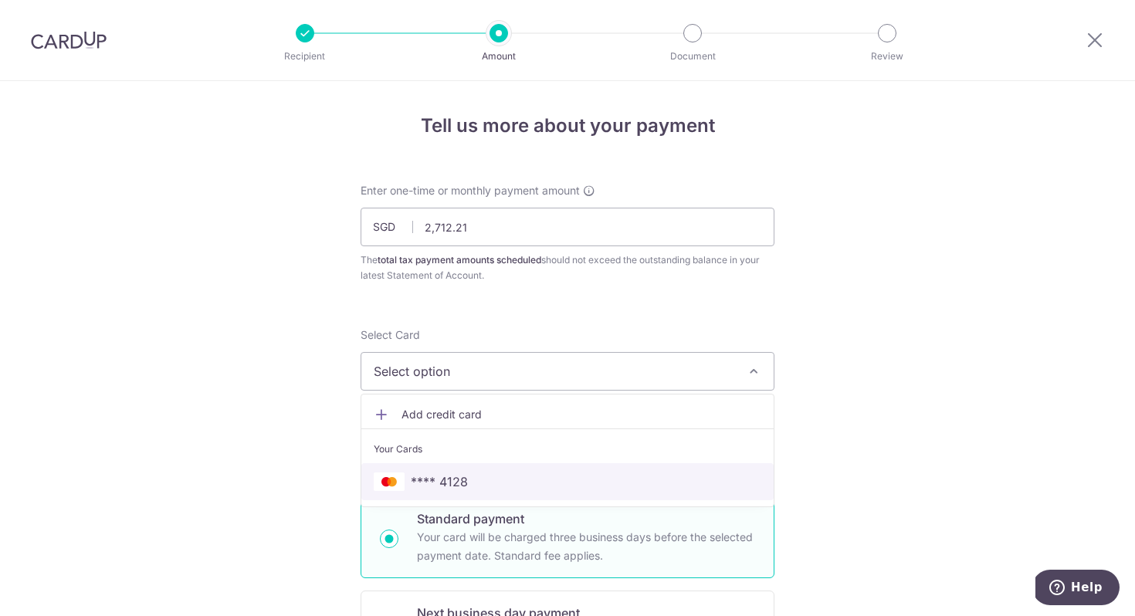
click at [436, 476] on span "**** 4128" at bounding box center [439, 481] width 57 height 19
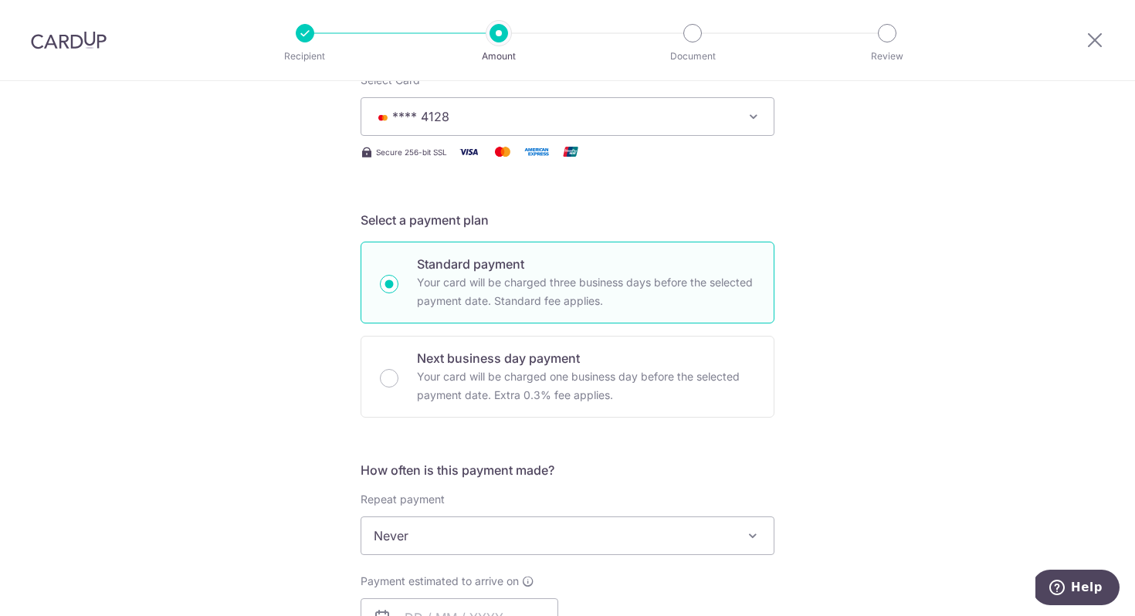
scroll to position [435, 0]
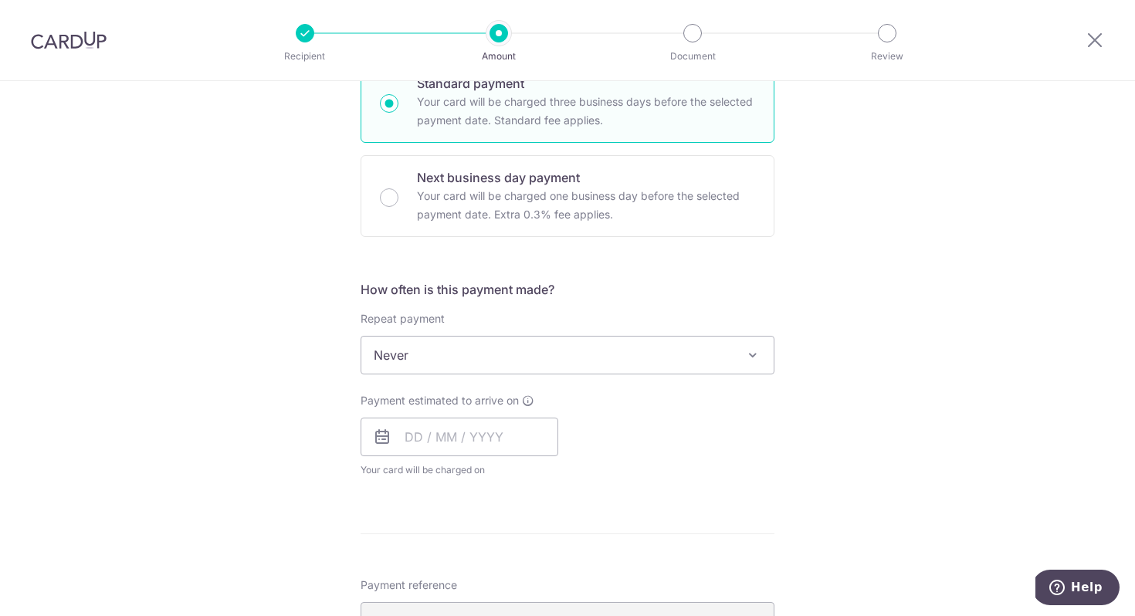
click at [462, 352] on span "Never" at bounding box center [567, 355] width 412 height 37
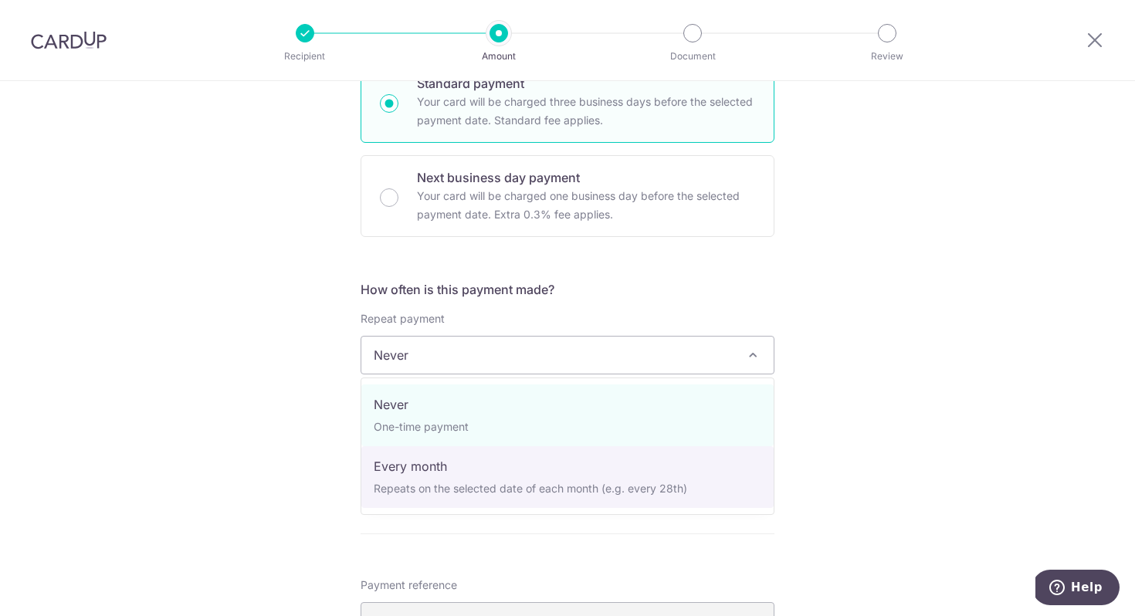
select select "3"
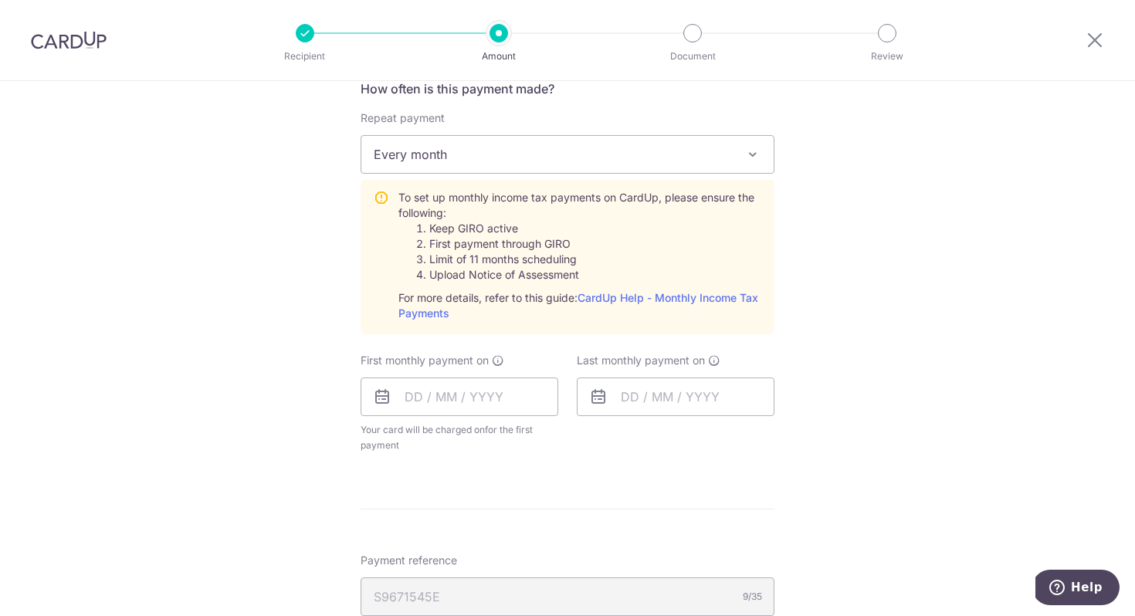
scroll to position [637, 0]
click at [448, 398] on input "text" at bounding box center [460, 396] width 198 height 39
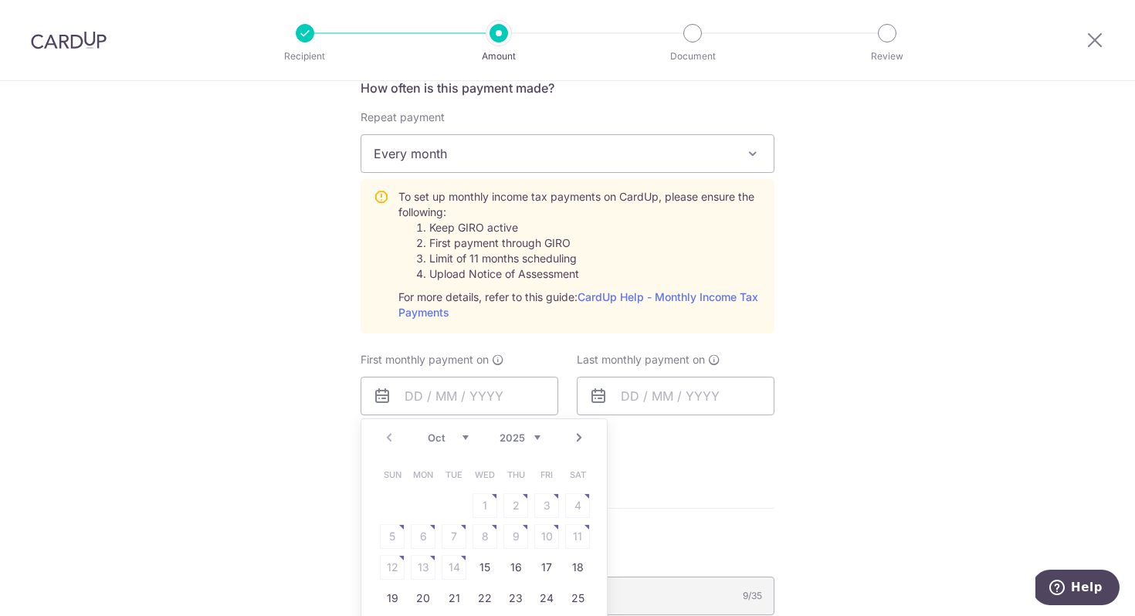
click at [581, 435] on link "Next" at bounding box center [579, 437] width 19 height 19
click at [538, 541] on link "7" at bounding box center [546, 536] width 25 height 25
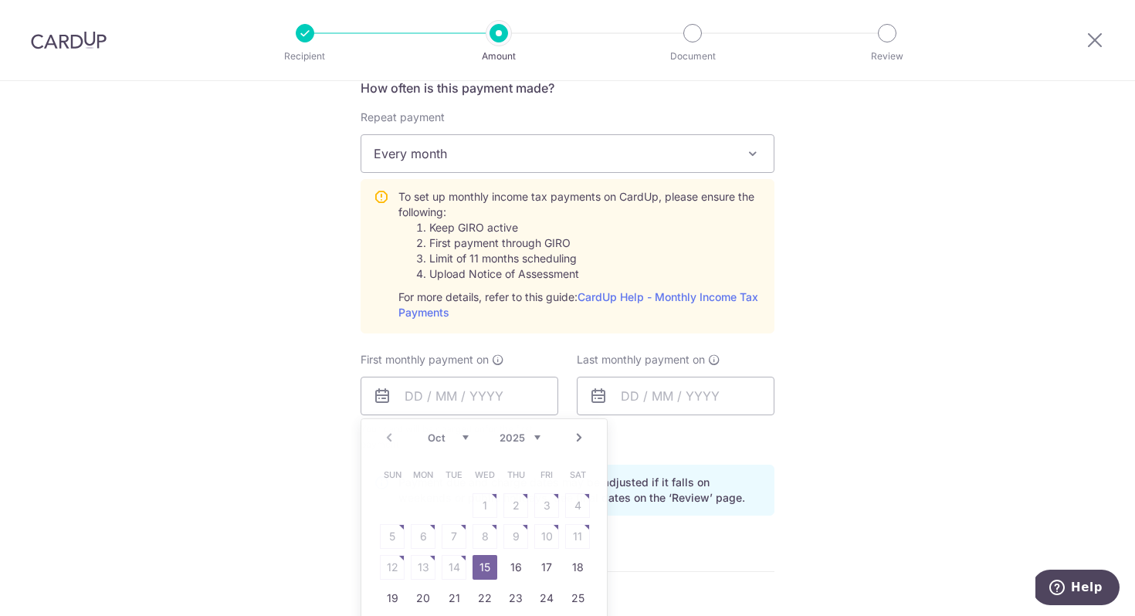
type input "07/11/2025"
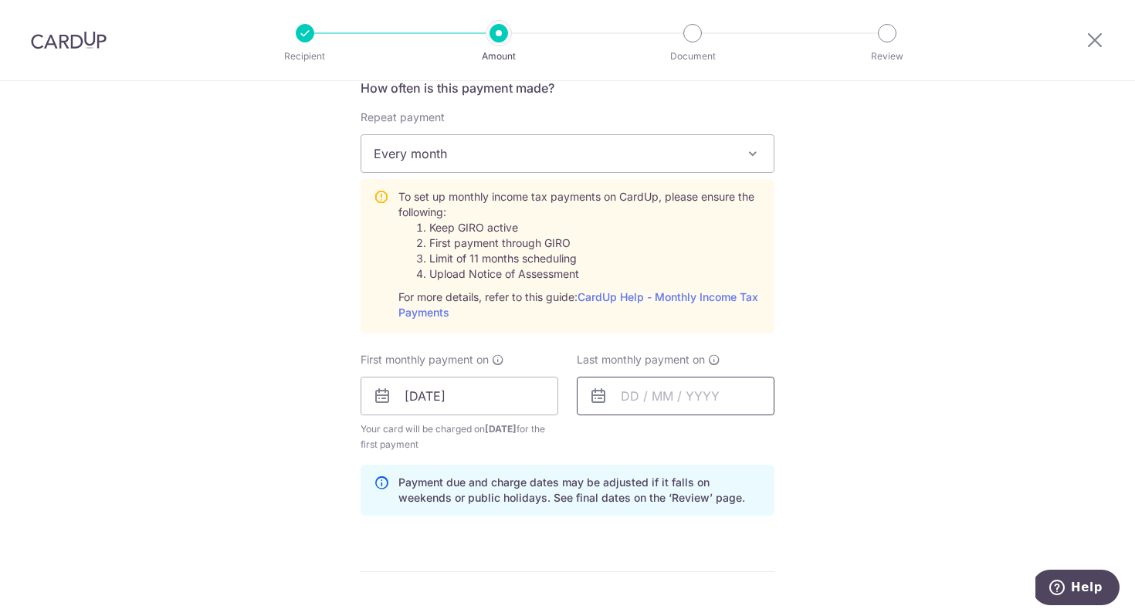
click at [709, 396] on input "text" at bounding box center [676, 396] width 198 height 39
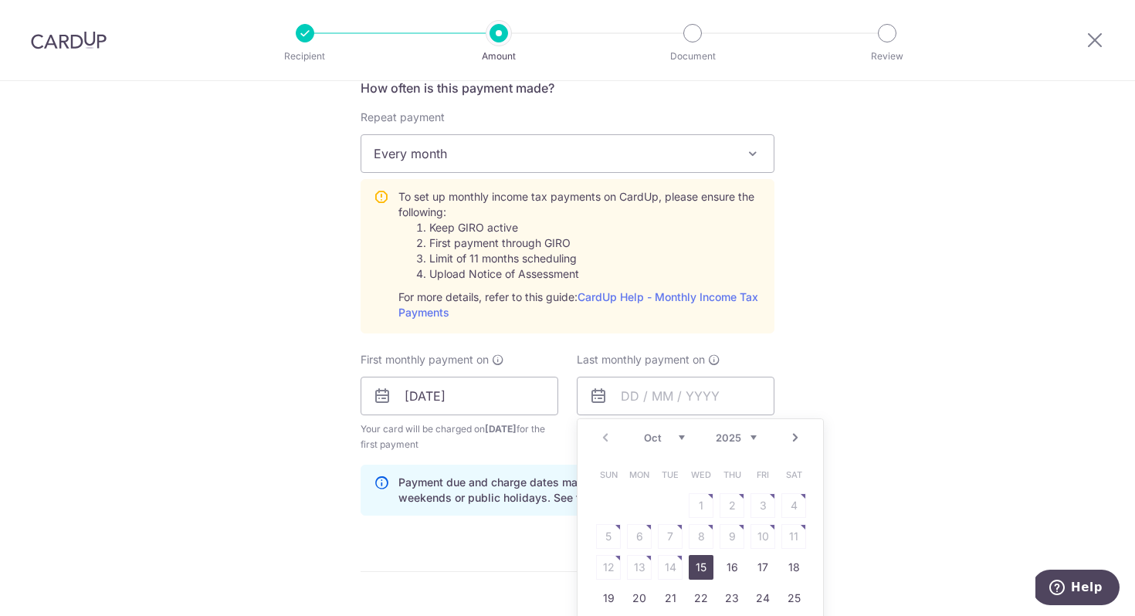
click at [797, 443] on link "Next" at bounding box center [795, 437] width 19 height 19
click at [761, 537] on link "8" at bounding box center [762, 536] width 25 height 25
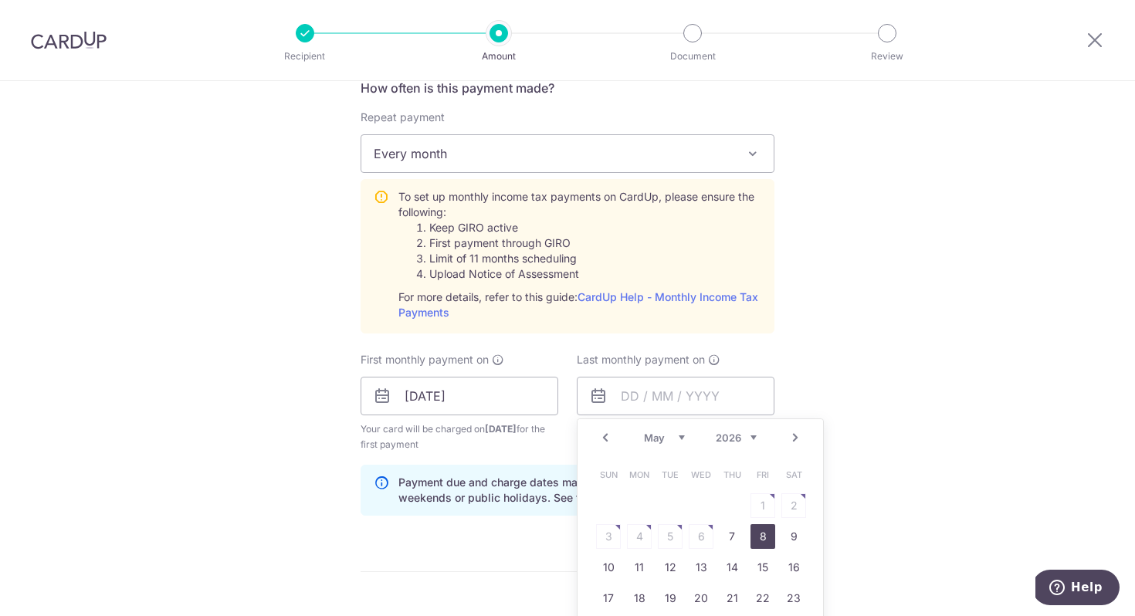
type input "08/05/2026"
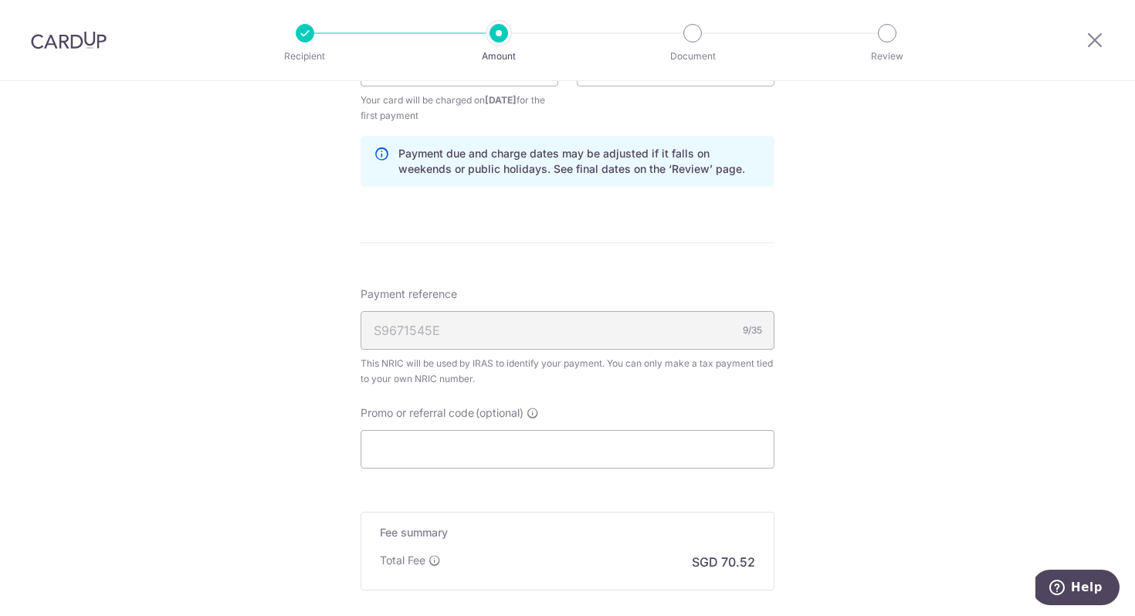
scroll to position [968, 0]
click at [397, 432] on input "Promo or referral code (optional)" at bounding box center [568, 447] width 414 height 39
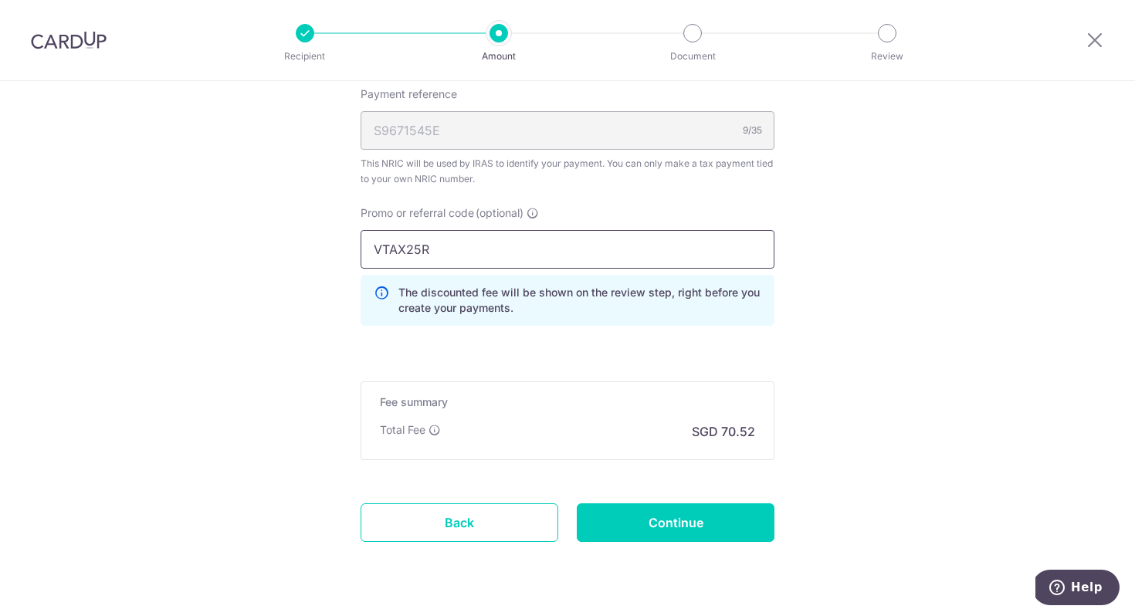
scroll to position [1170, 0]
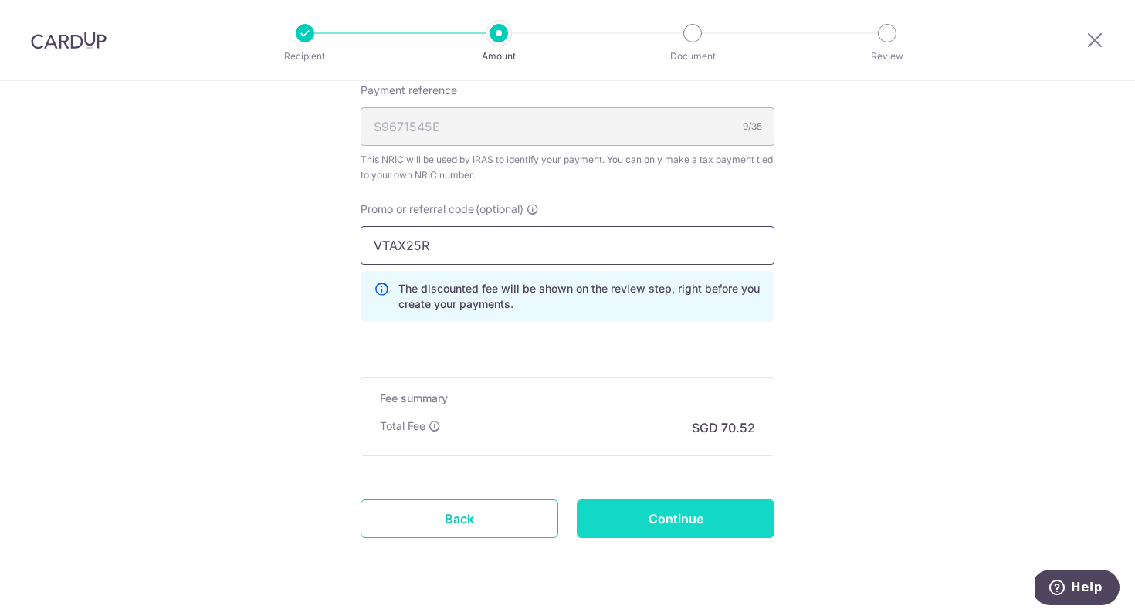
type input "VTAX25R"
click at [656, 520] on input "Continue" at bounding box center [676, 518] width 198 height 39
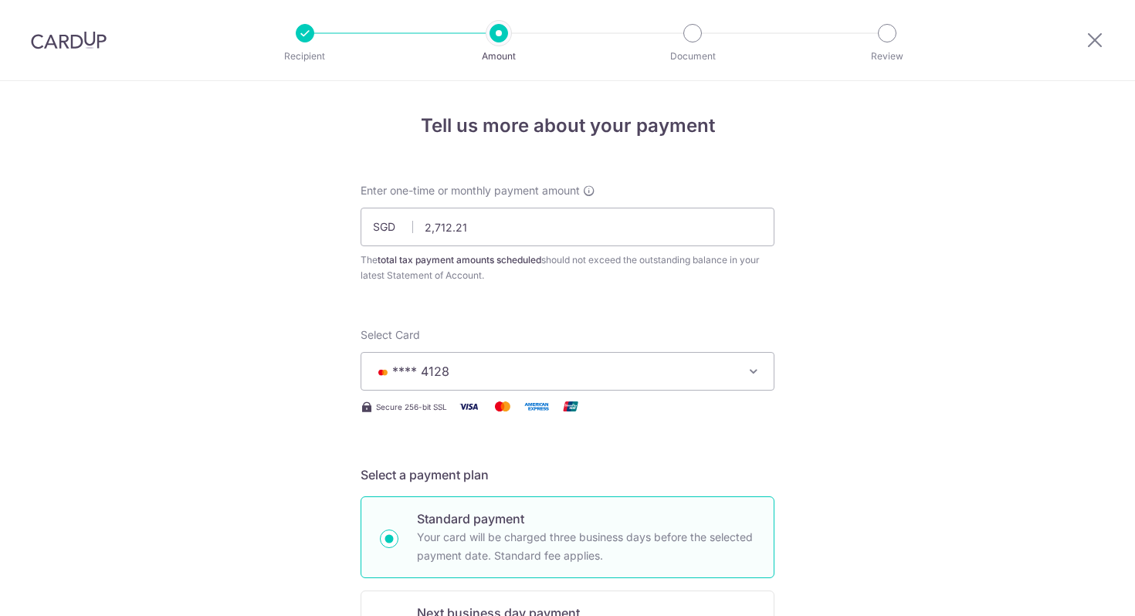
scroll to position [990, 0]
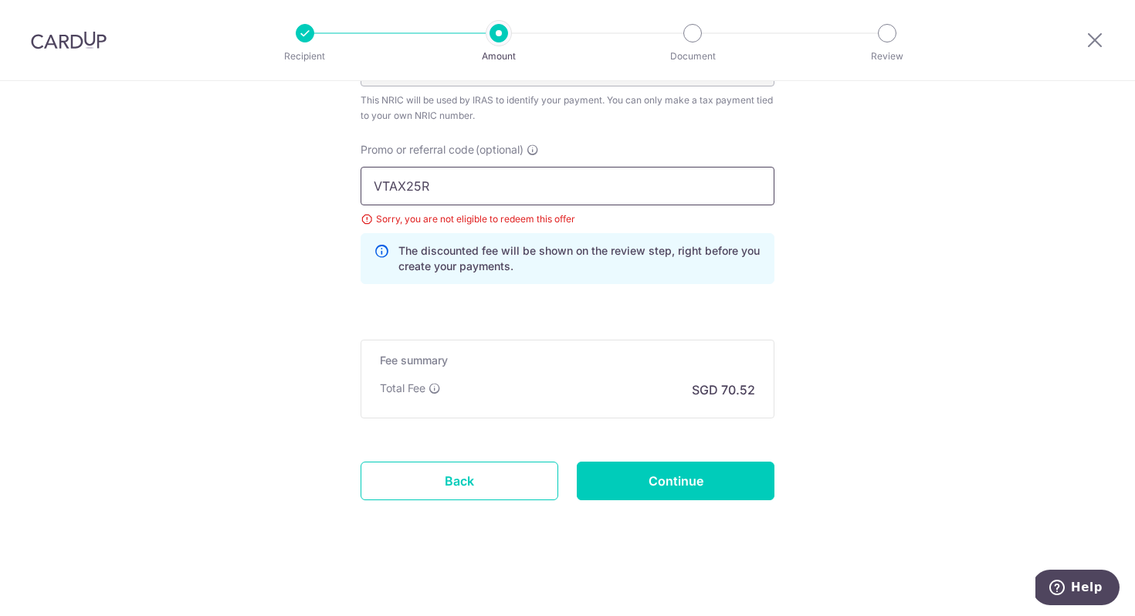
drag, startPoint x: 457, startPoint y: 197, endPoint x: 347, endPoint y: 185, distance: 110.2
type input "c"
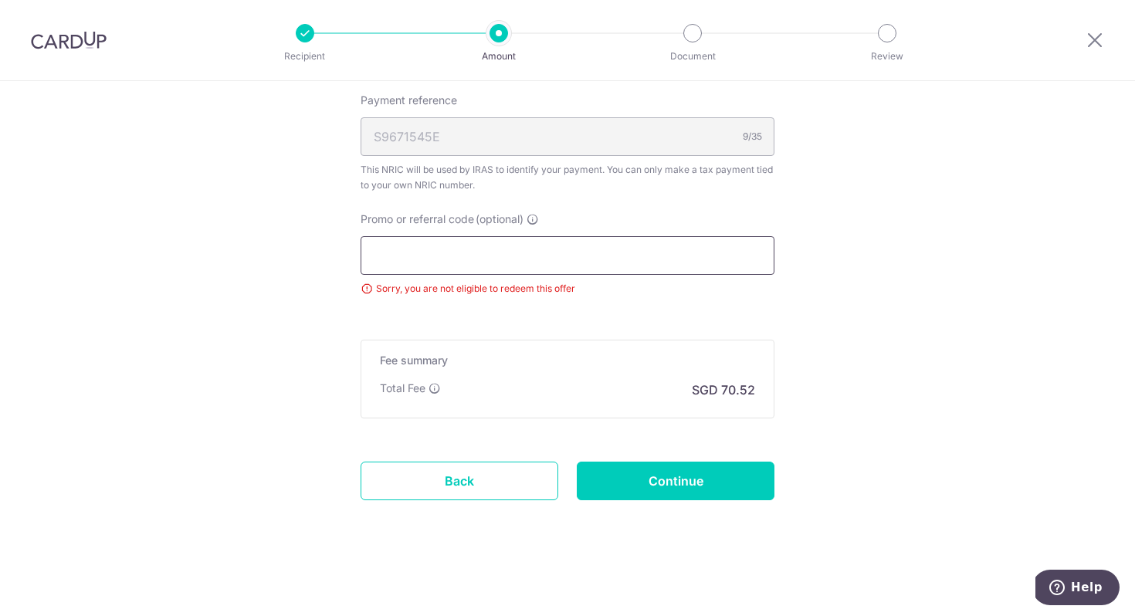
paste input "KAIWENELVANT918"
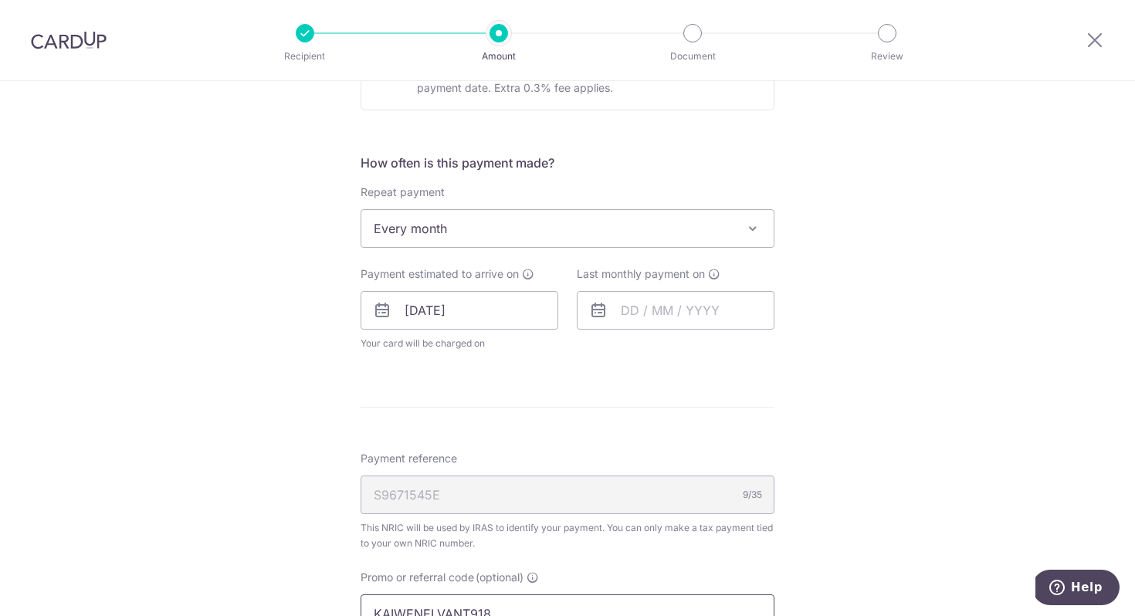
scroll to position [574, 0]
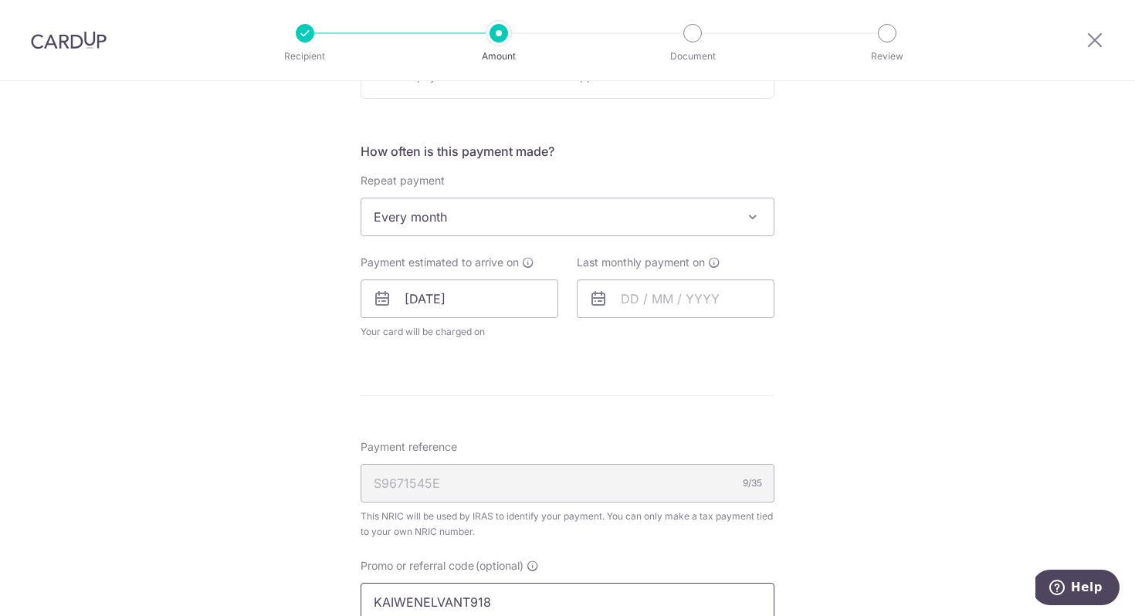
type input "KAIWENELVANT918"
click at [438, 220] on span "Every month" at bounding box center [567, 216] width 412 height 37
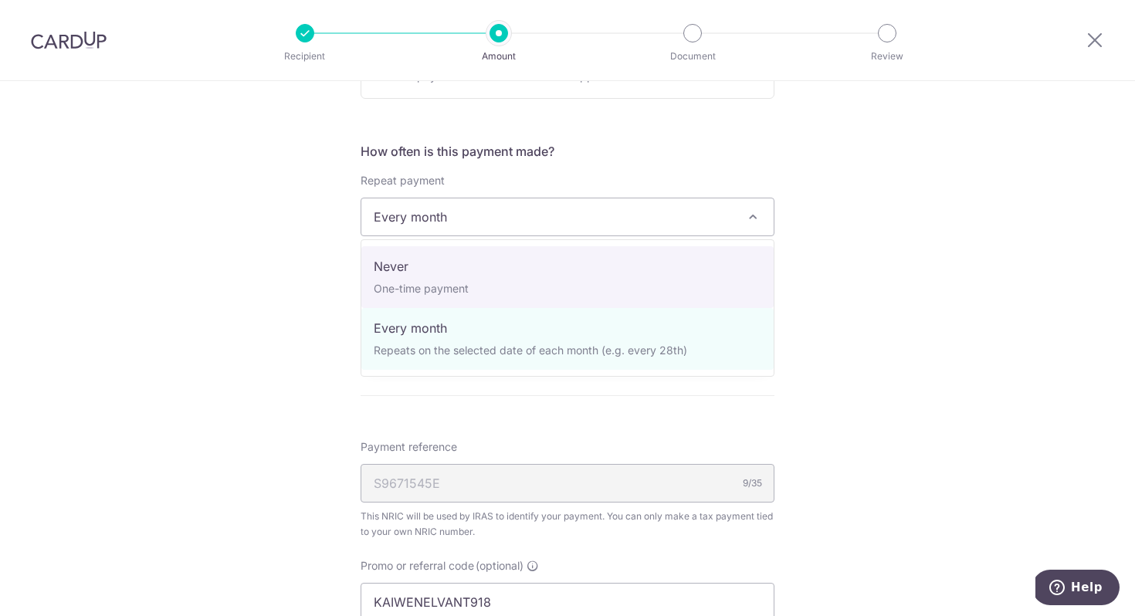
select select "1"
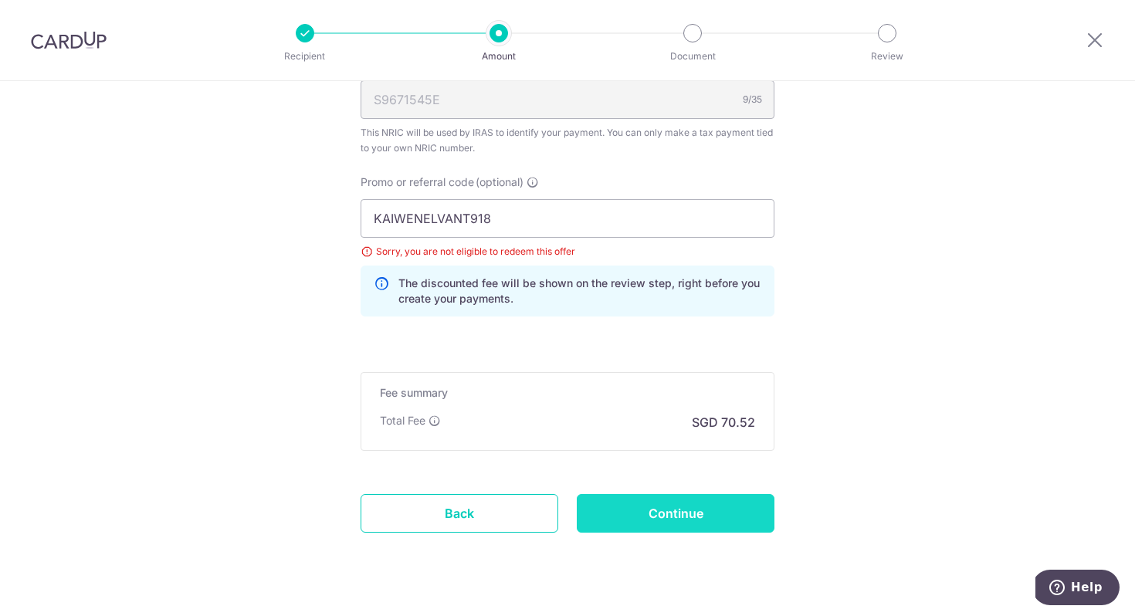
scroll to position [1046, 0]
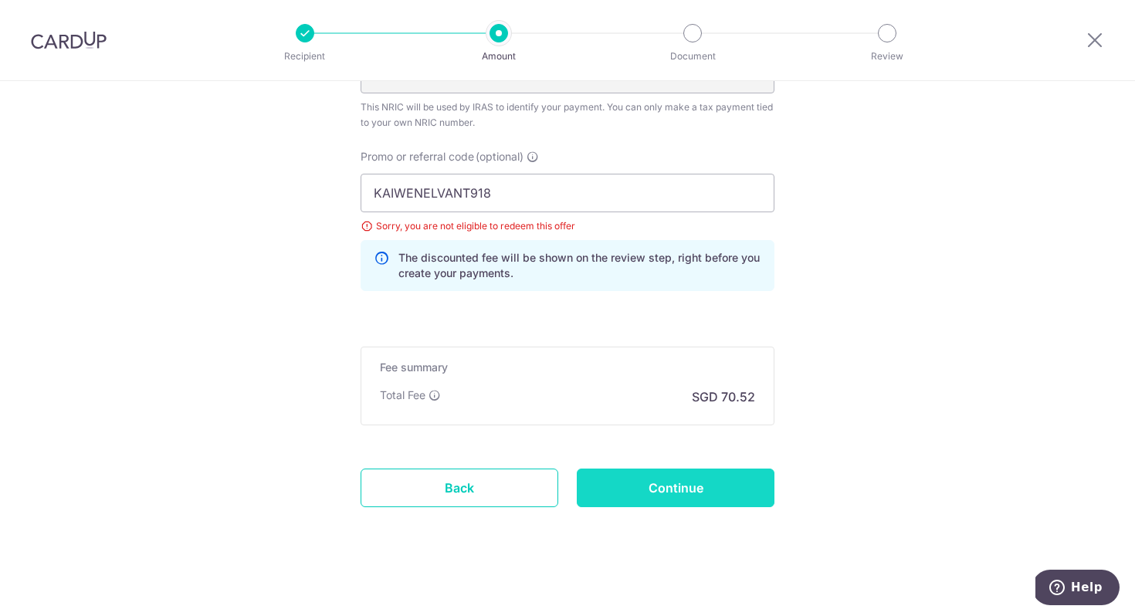
click at [628, 505] on input "Continue" at bounding box center [676, 488] width 198 height 39
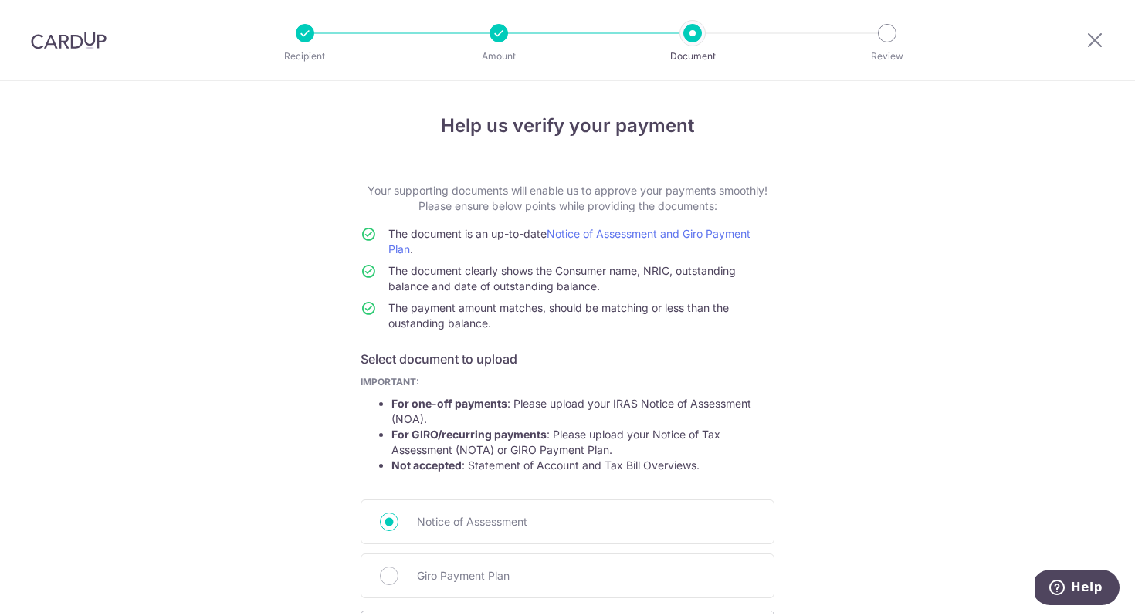
scroll to position [172, 0]
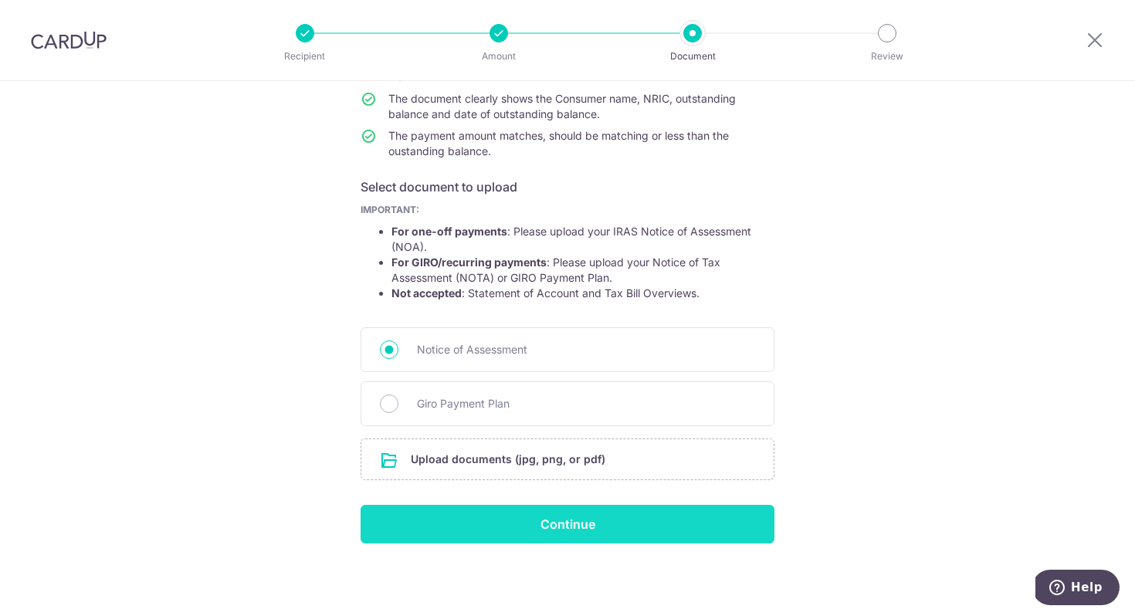
click at [581, 523] on input "Continue" at bounding box center [568, 524] width 414 height 39
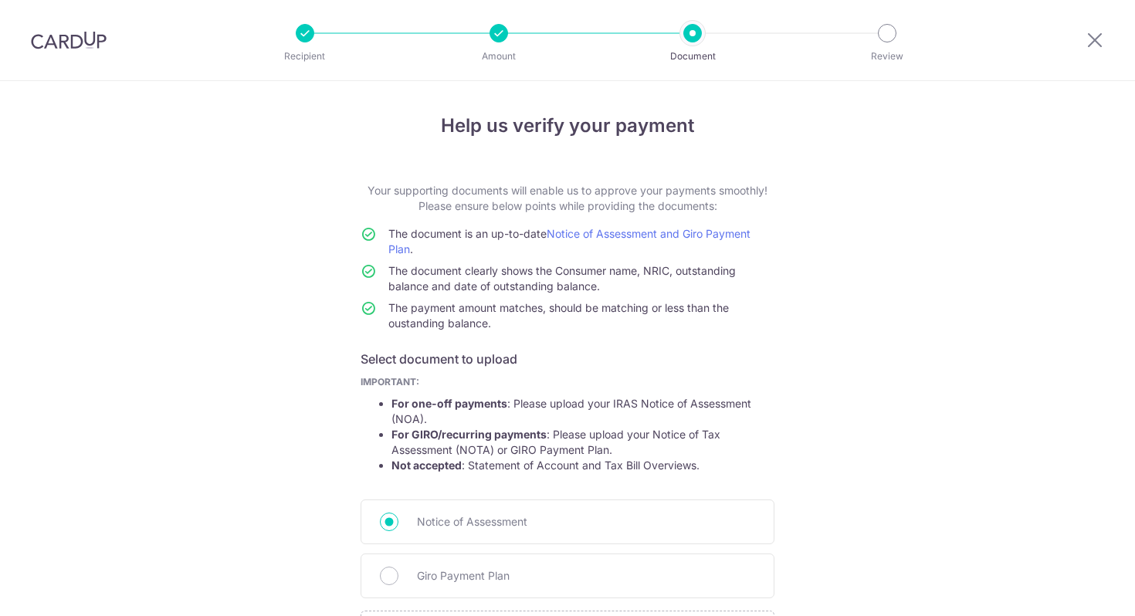
scroll to position [194, 0]
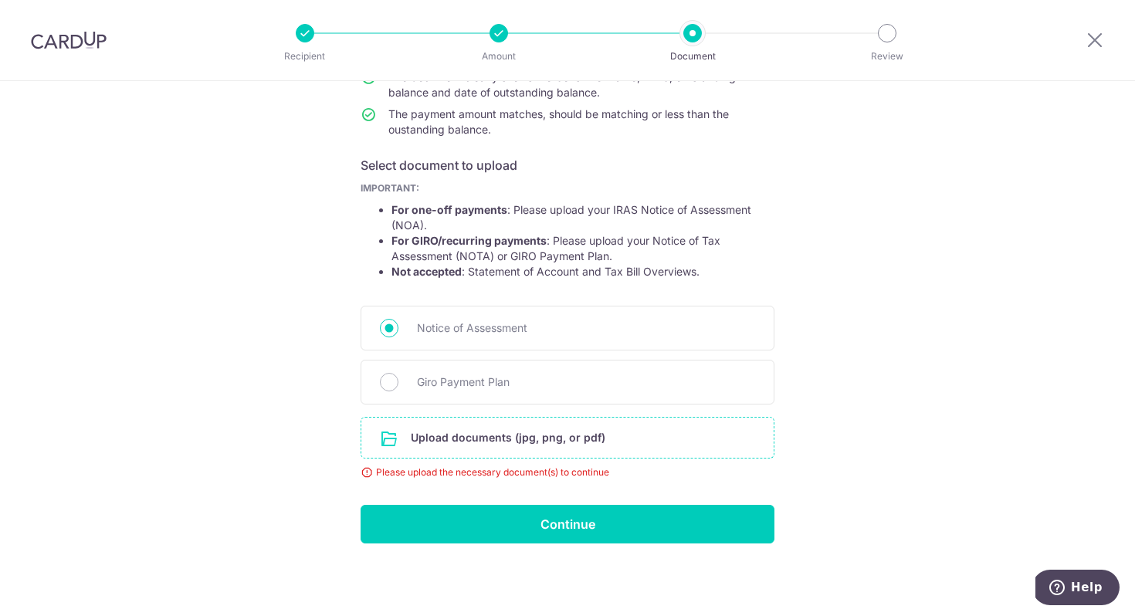
click at [567, 442] on input "file" at bounding box center [567, 438] width 412 height 40
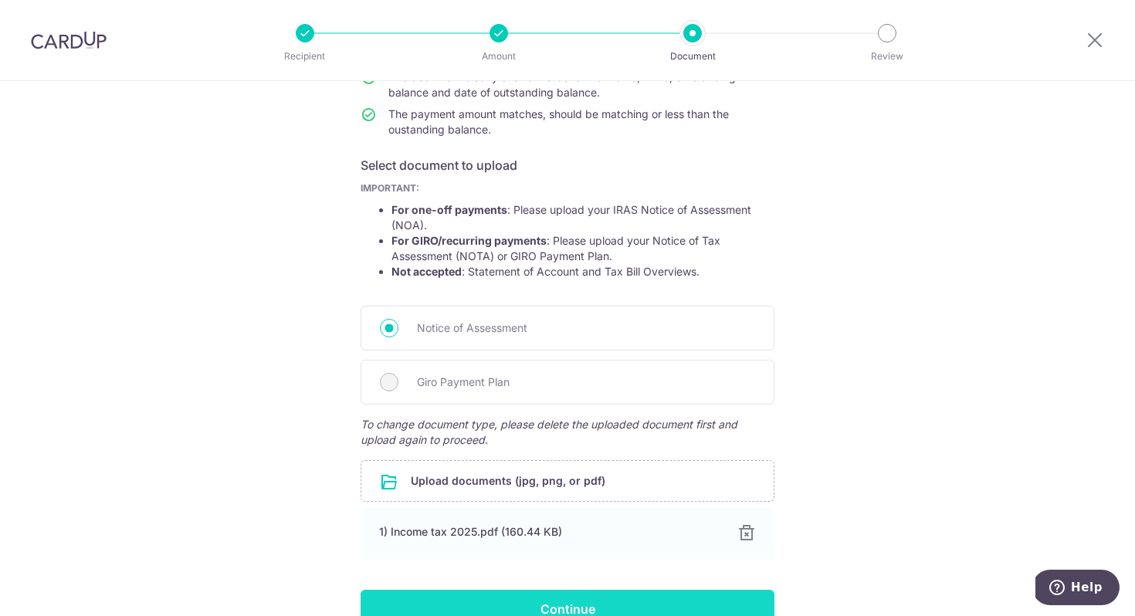
click at [634, 601] on input "Continue" at bounding box center [568, 609] width 414 height 39
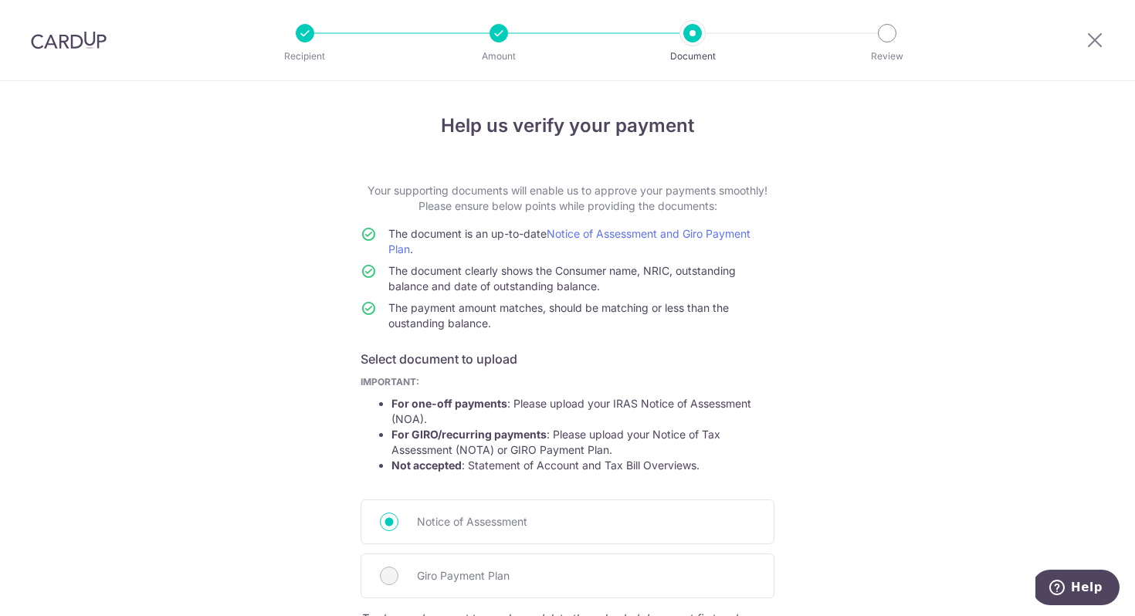
scroll to position [279, 0]
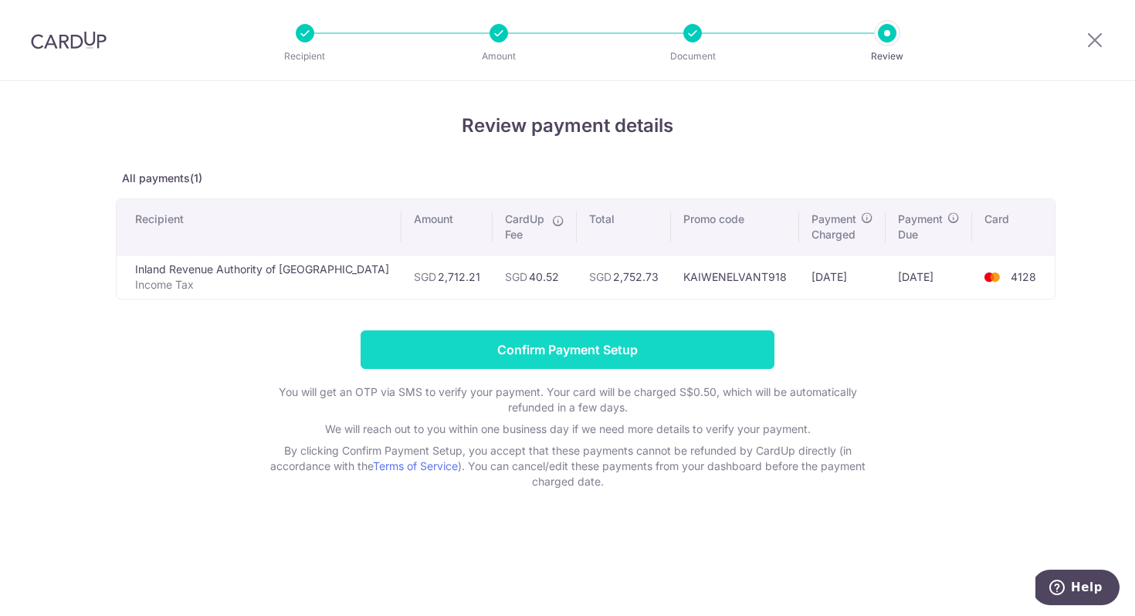
click at [479, 345] on input "Confirm Payment Setup" at bounding box center [568, 349] width 414 height 39
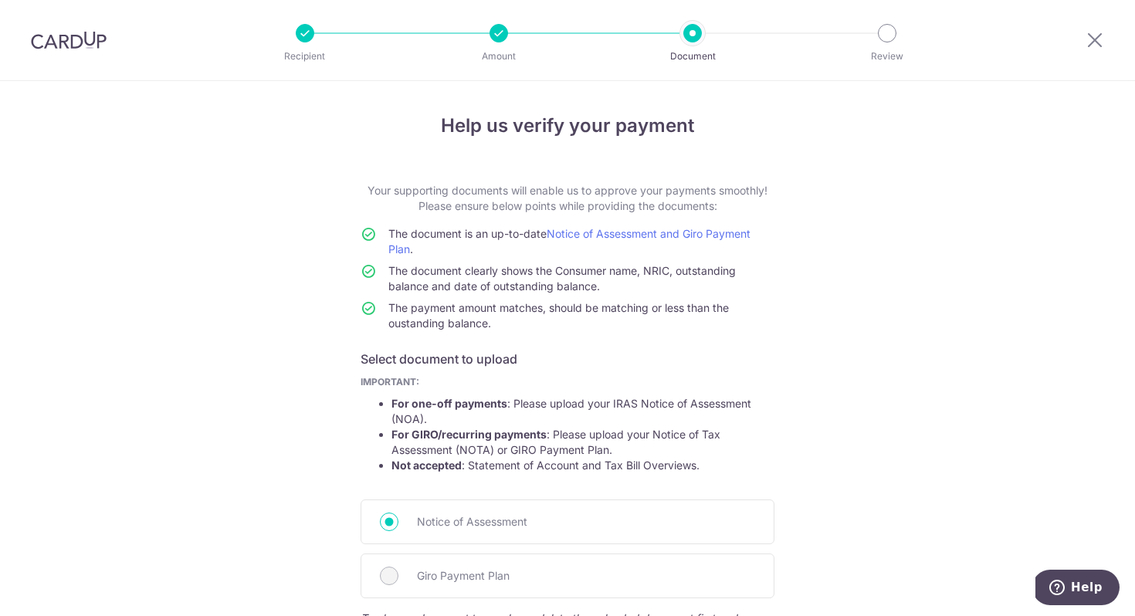
scroll to position [279, 0]
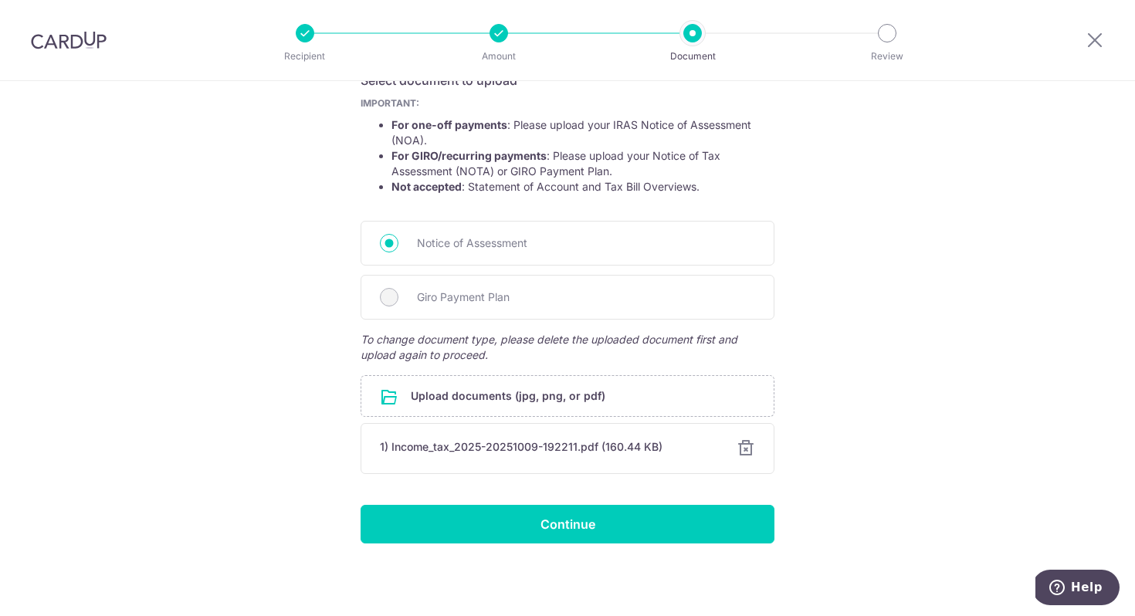
click at [649, 549] on div "Help us verify your payment Your supporting documents will enable us to approve…" at bounding box center [567, 209] width 1135 height 814
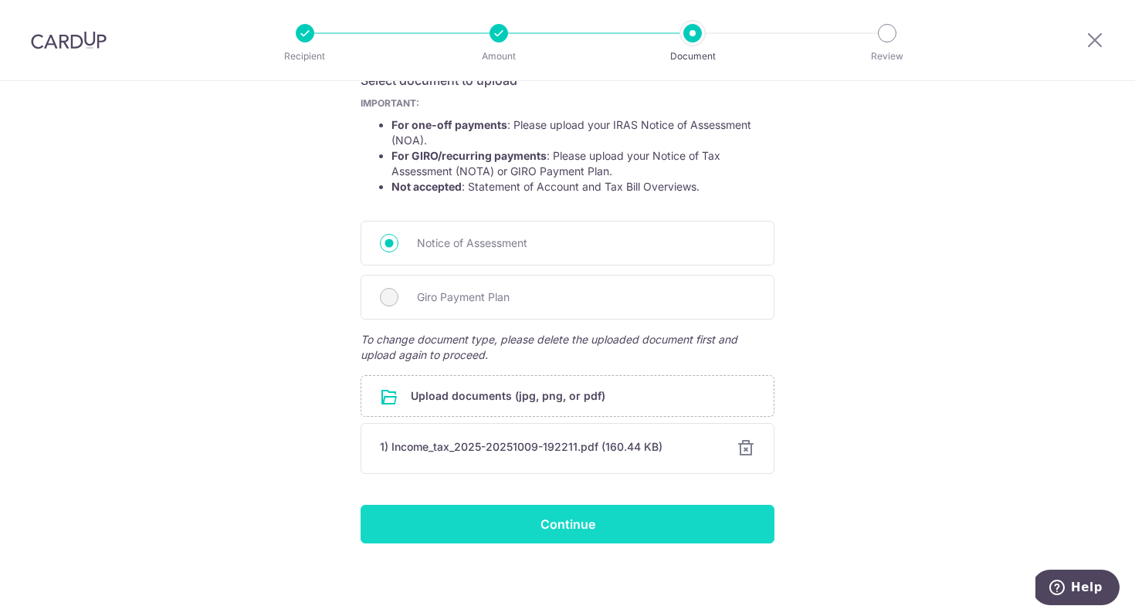
click at [651, 523] on input "Continue" at bounding box center [568, 524] width 414 height 39
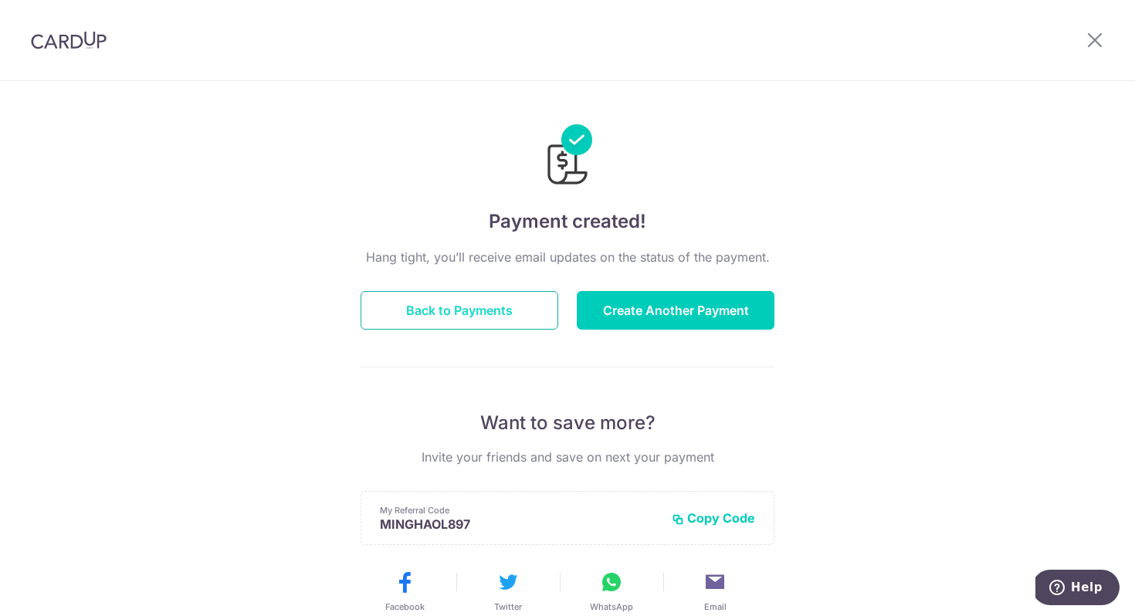
click at [483, 310] on button "Back to Payments" at bounding box center [460, 310] width 198 height 39
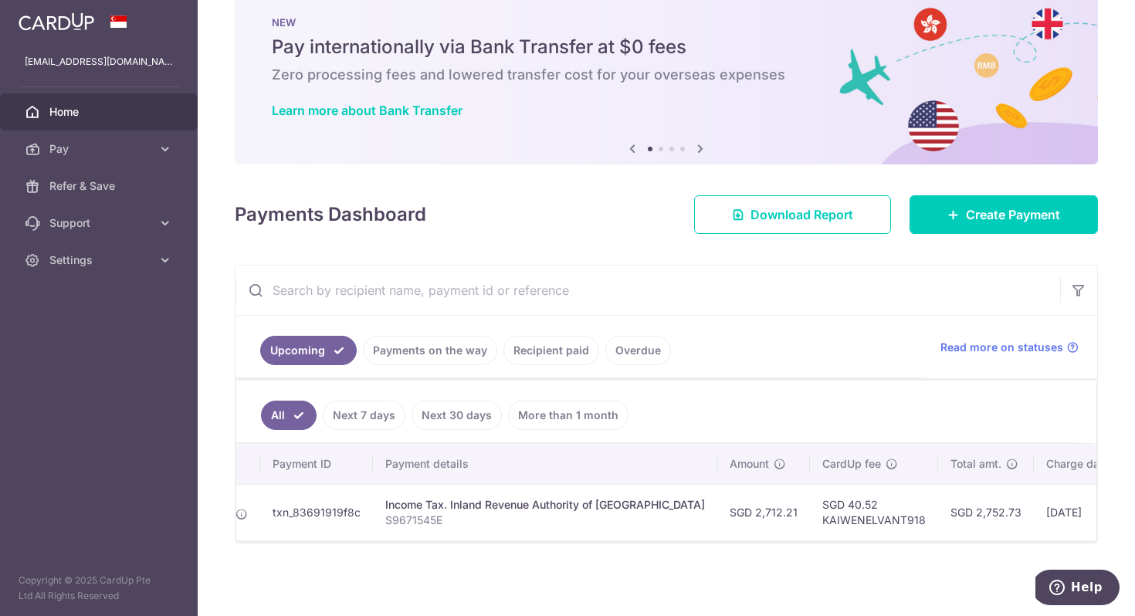
scroll to position [0, 113]
